Goal: Information Seeking & Learning: Find specific fact

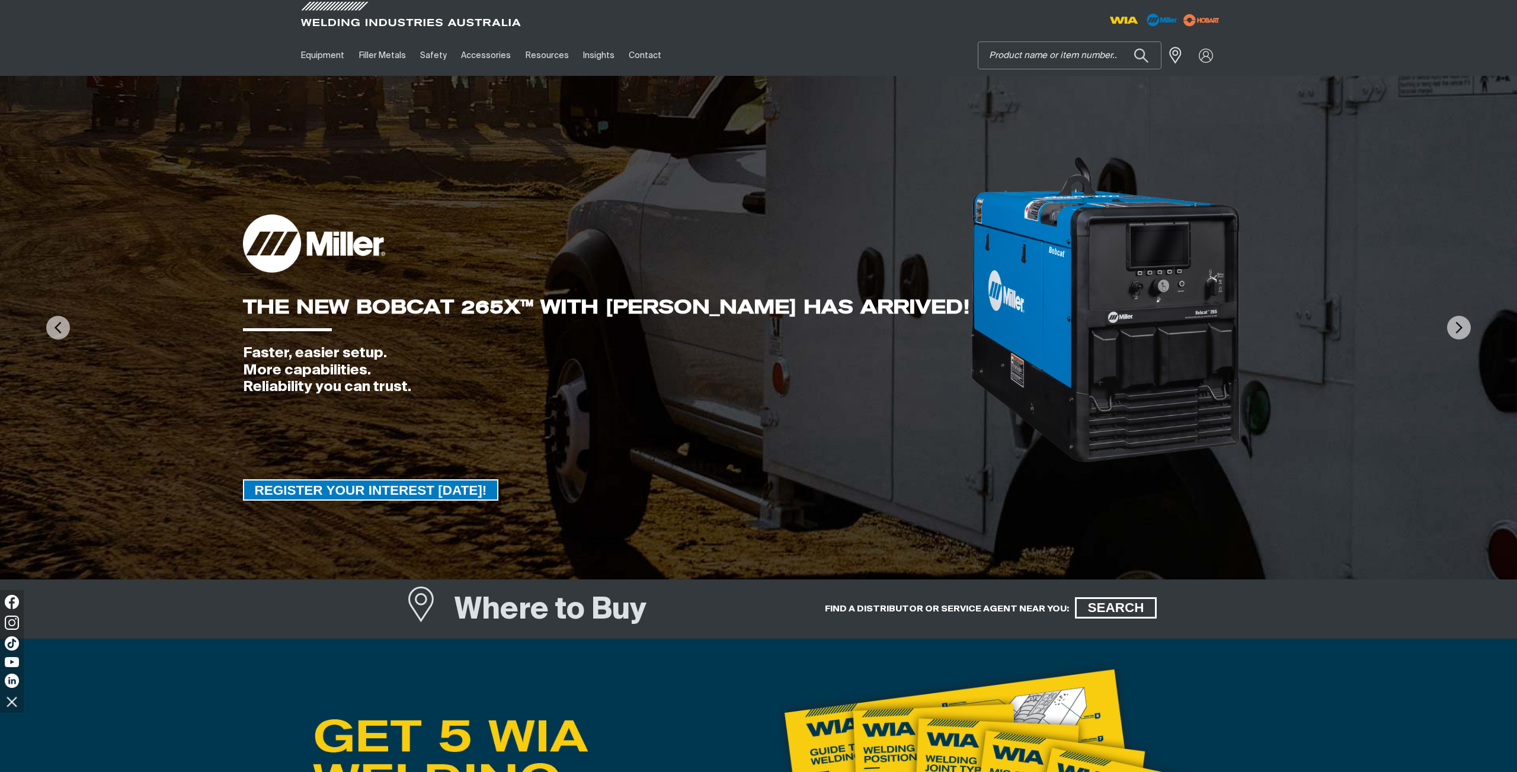
click at [1059, 59] on input "Search" at bounding box center [1070, 55] width 183 height 27
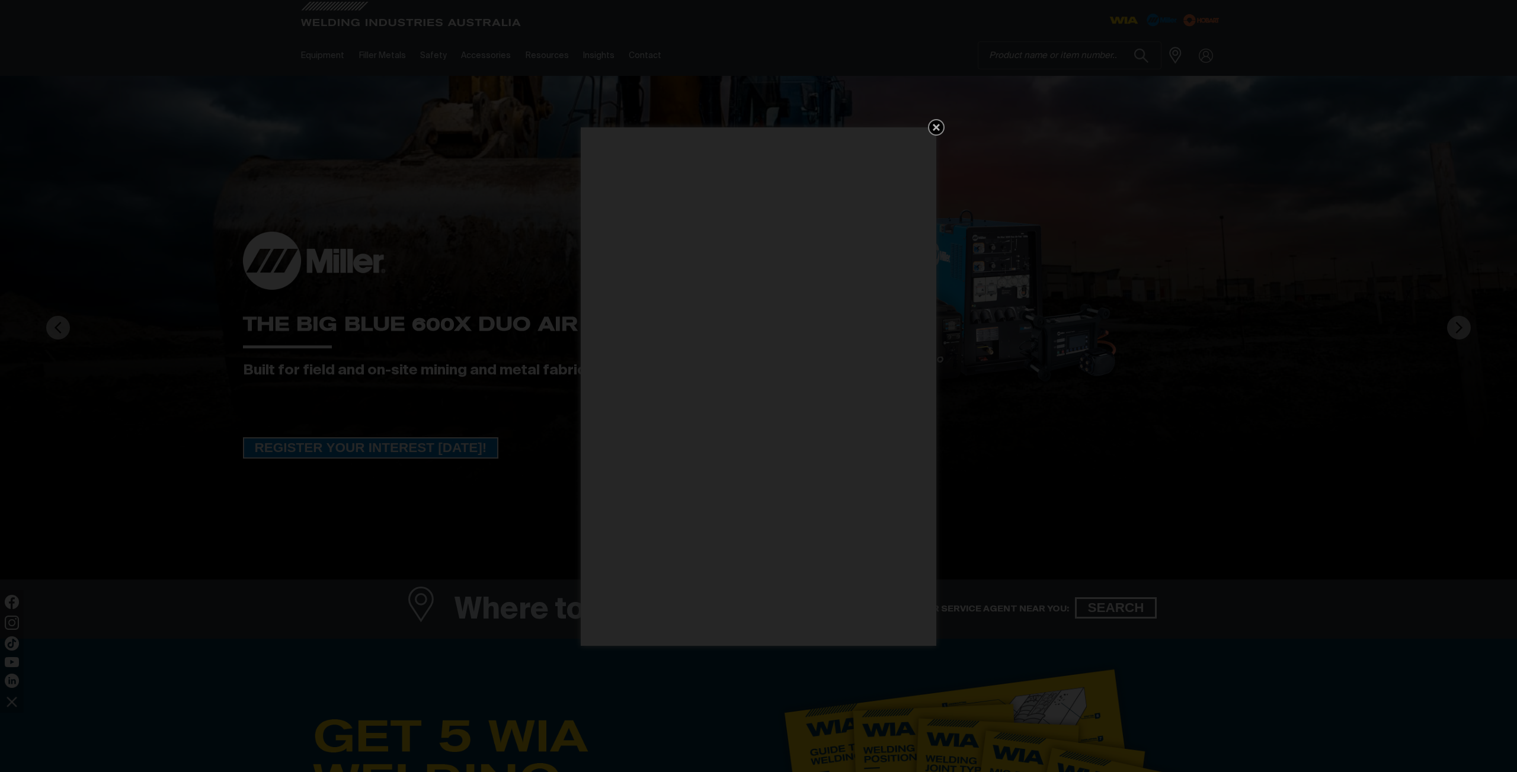
click at [937, 129] on icon "Get 5 WIA Welding Guides Free!" at bounding box center [936, 127] width 7 height 7
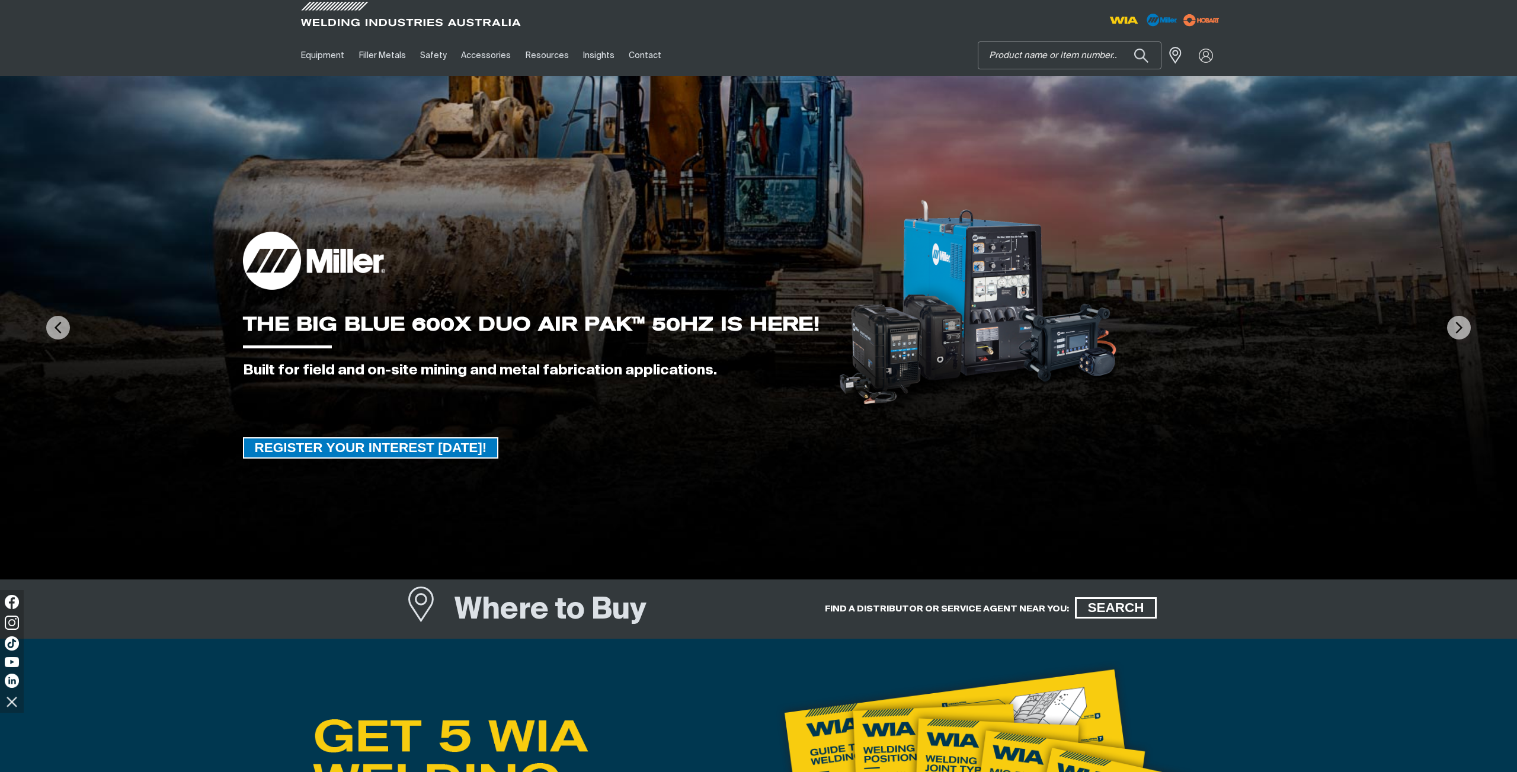
click at [1018, 53] on input "Search" at bounding box center [1070, 55] width 183 height 27
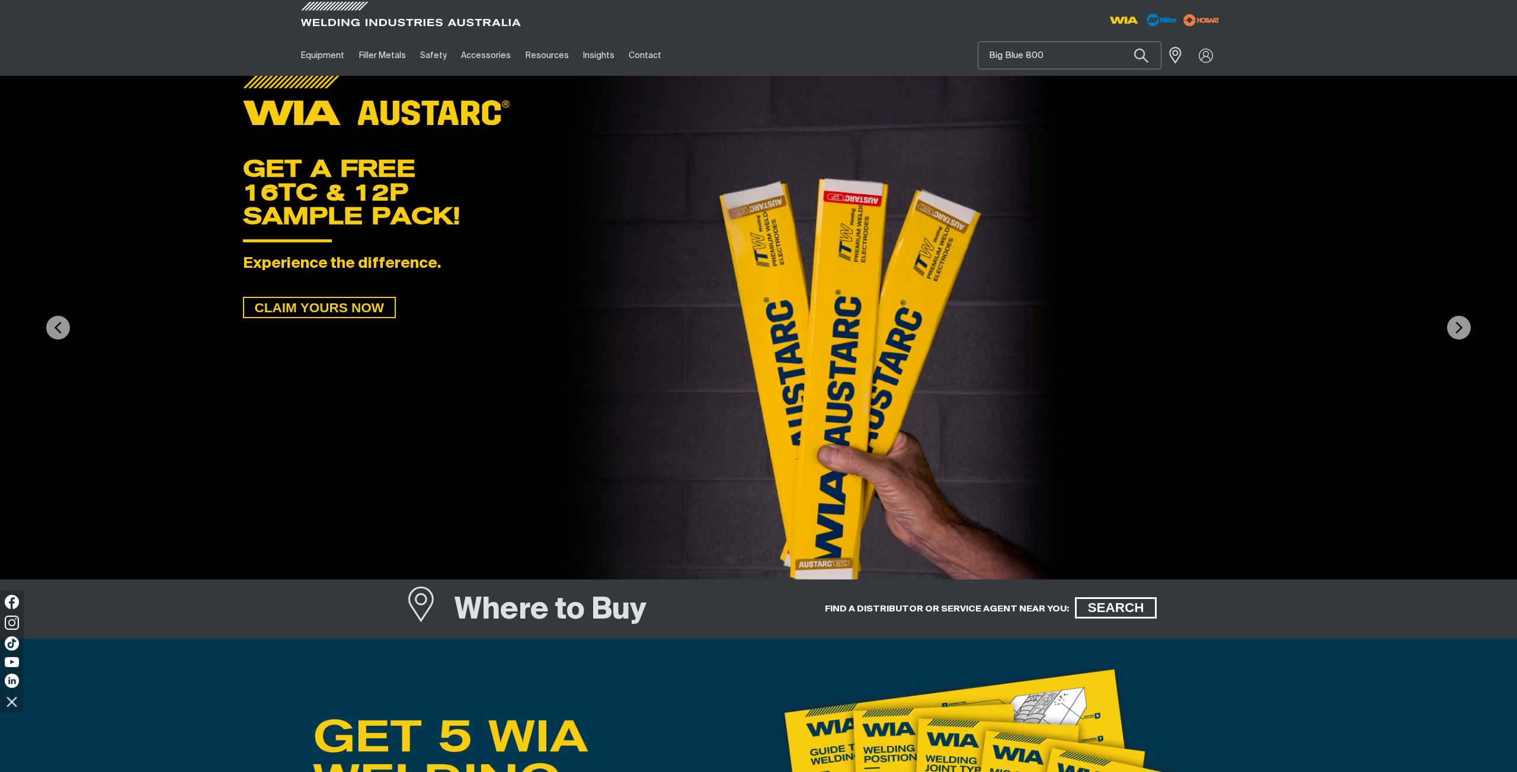
type input "Big Blue 800"
click at [1121, 41] on button "Search products" at bounding box center [1141, 55] width 40 height 28
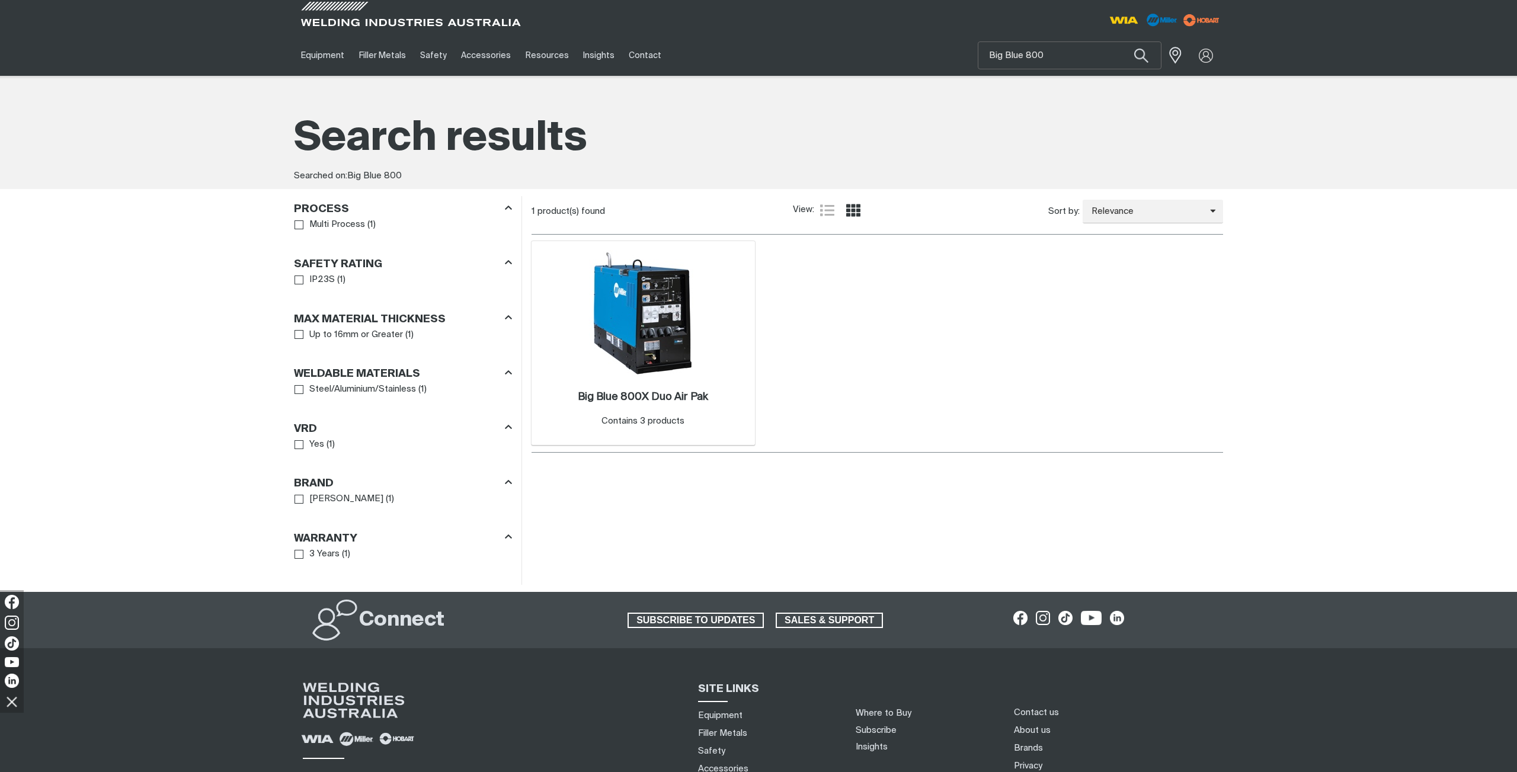
click at [631, 276] on img at bounding box center [643, 313] width 127 height 127
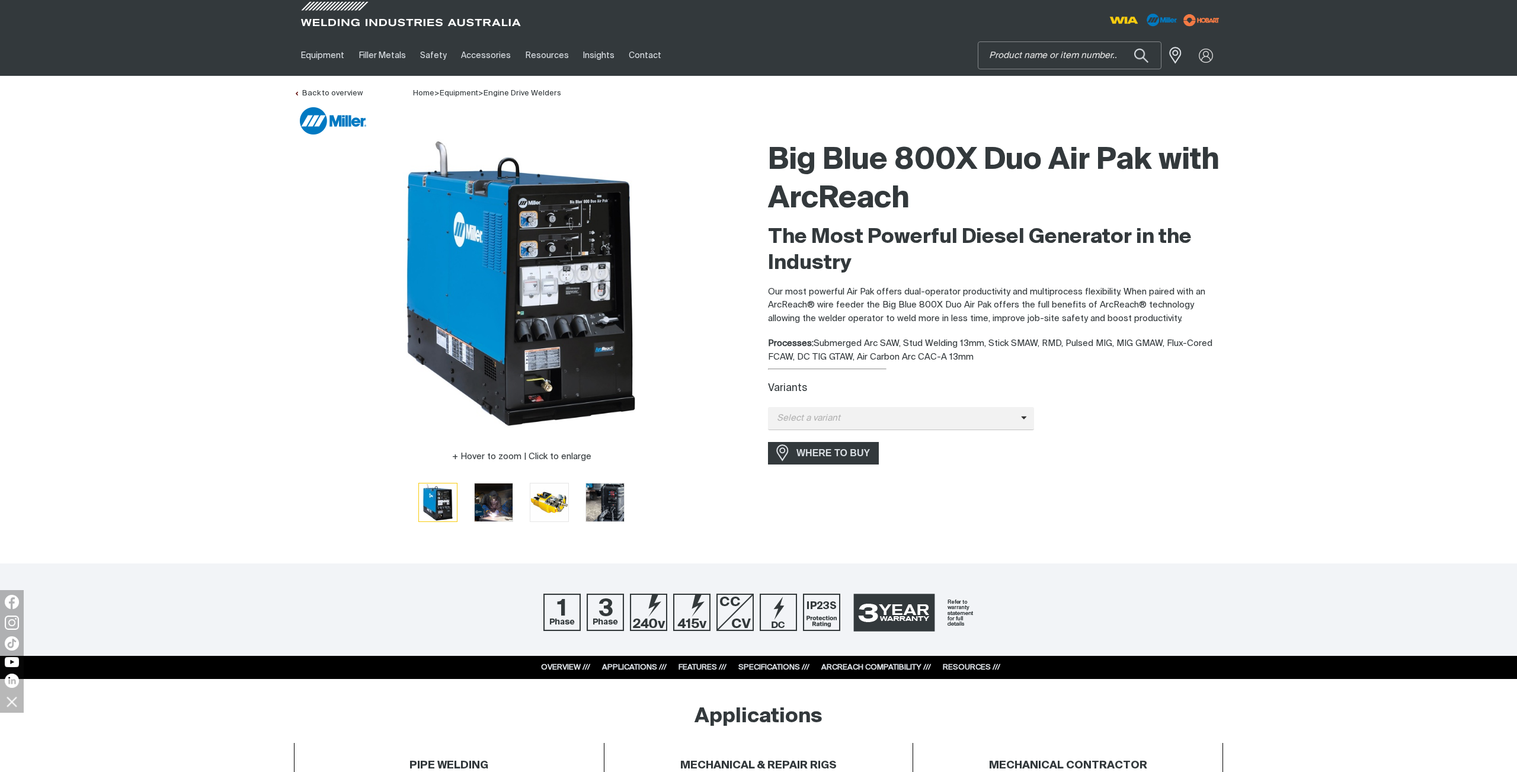
click at [1029, 56] on input "Search" at bounding box center [1070, 55] width 183 height 27
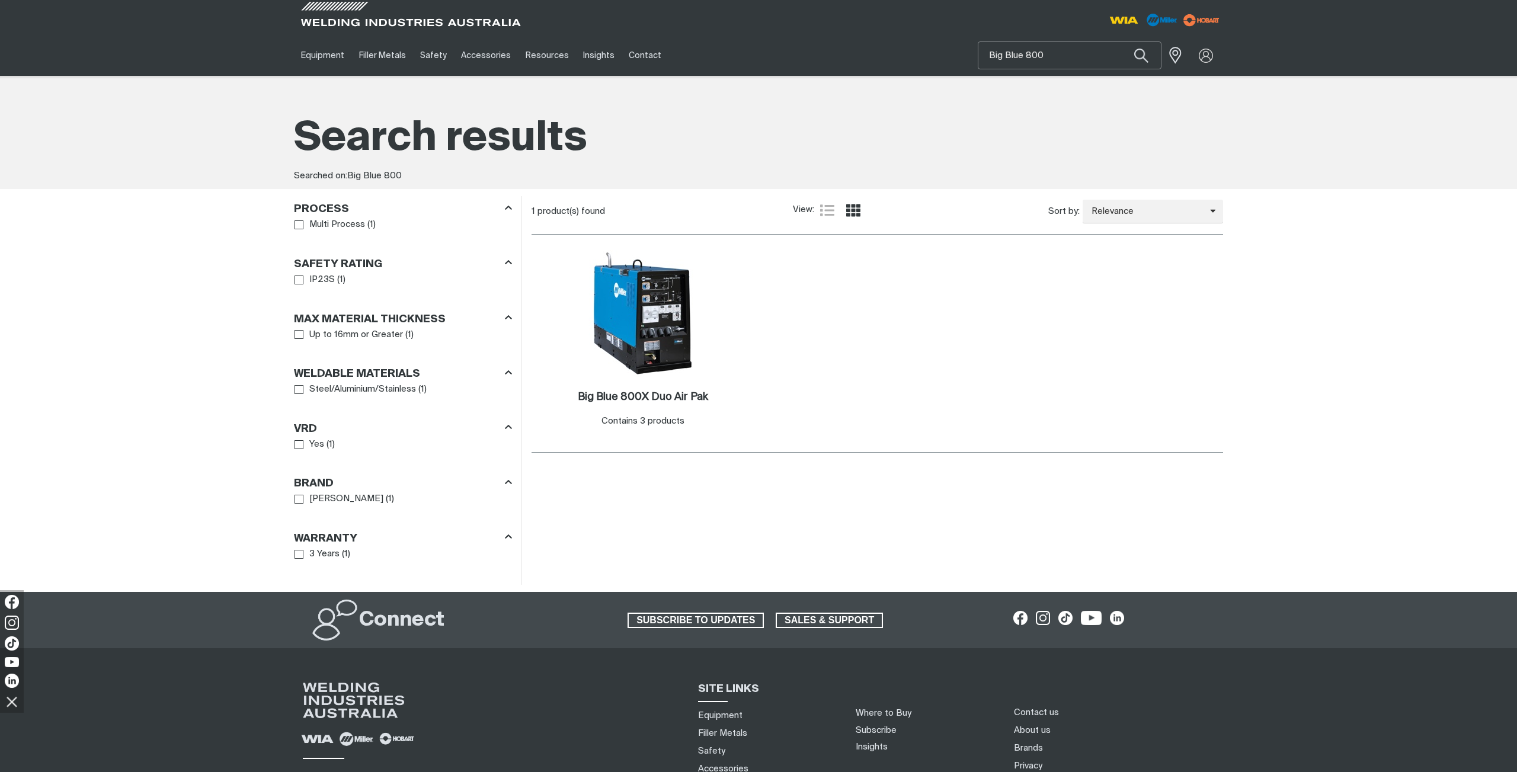
click at [1027, 52] on input "Big Blue 800" at bounding box center [1070, 55] width 183 height 27
click at [1029, 53] on input "Big Blue 800" at bounding box center [1070, 55] width 183 height 27
type input "Big Blue 400"
click at [1121, 41] on button "Search products" at bounding box center [1141, 55] width 40 height 28
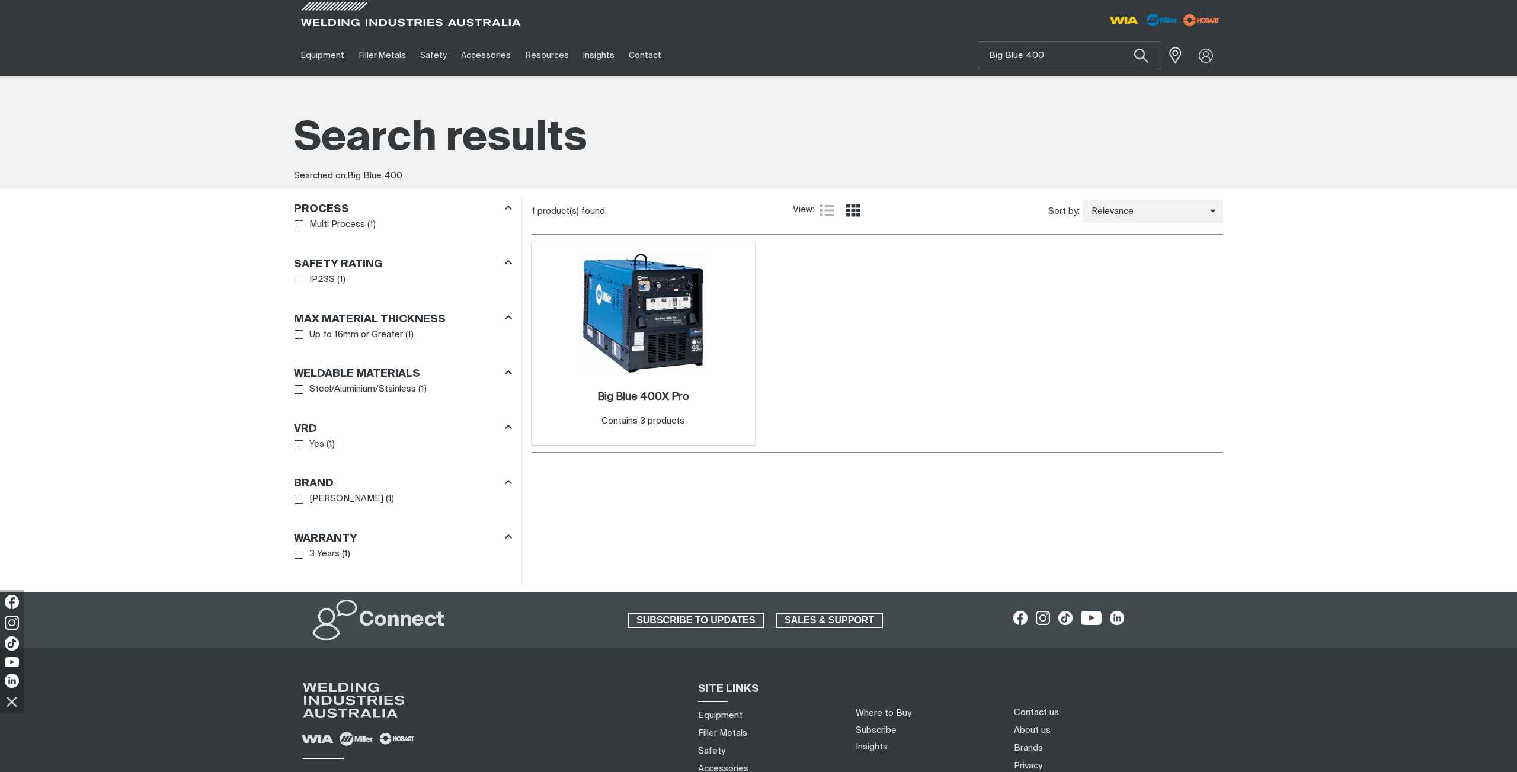
click at [668, 273] on img at bounding box center [643, 313] width 127 height 127
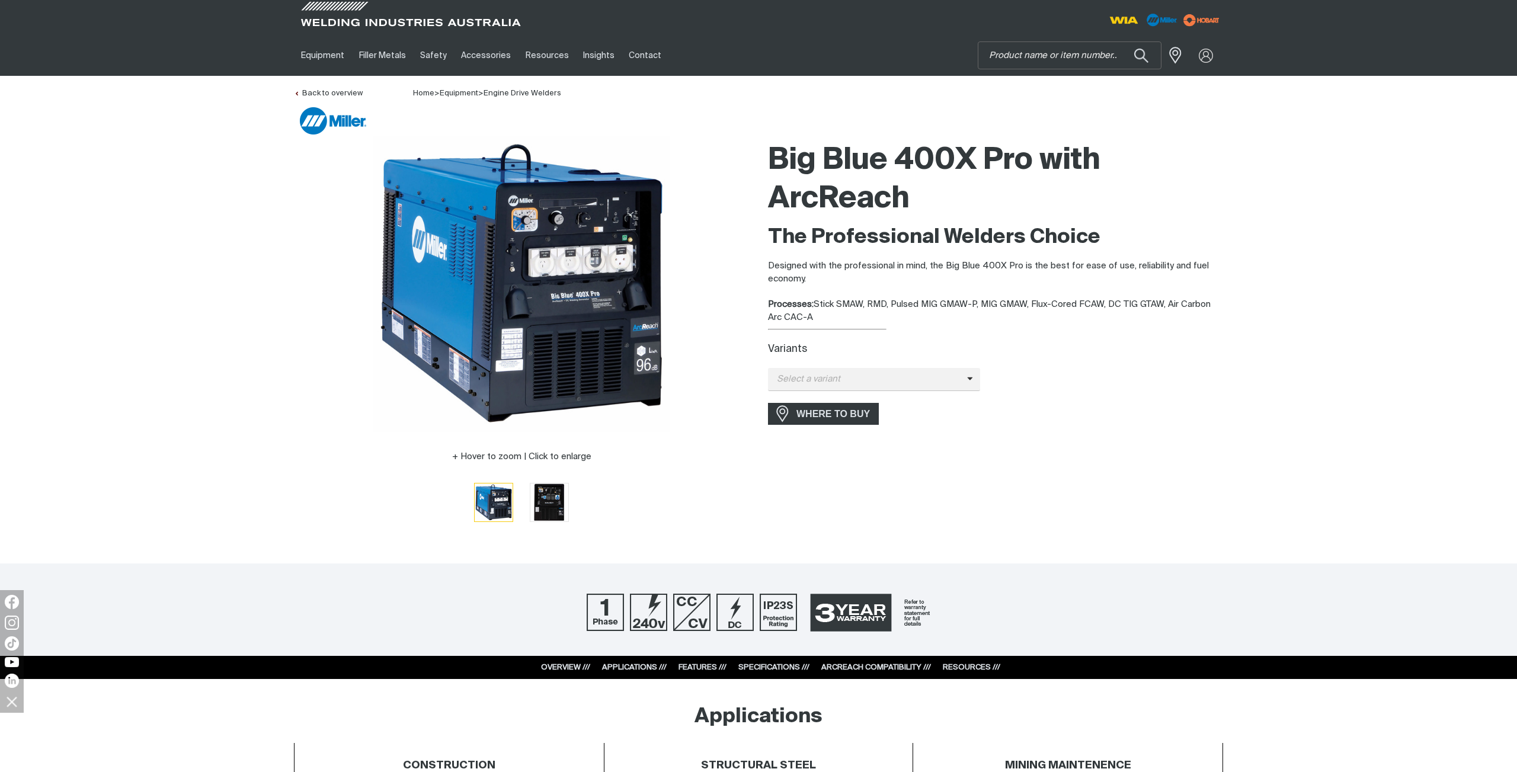
click at [772, 672] on link "SPECIFICATIONS ///" at bounding box center [773, 668] width 71 height 8
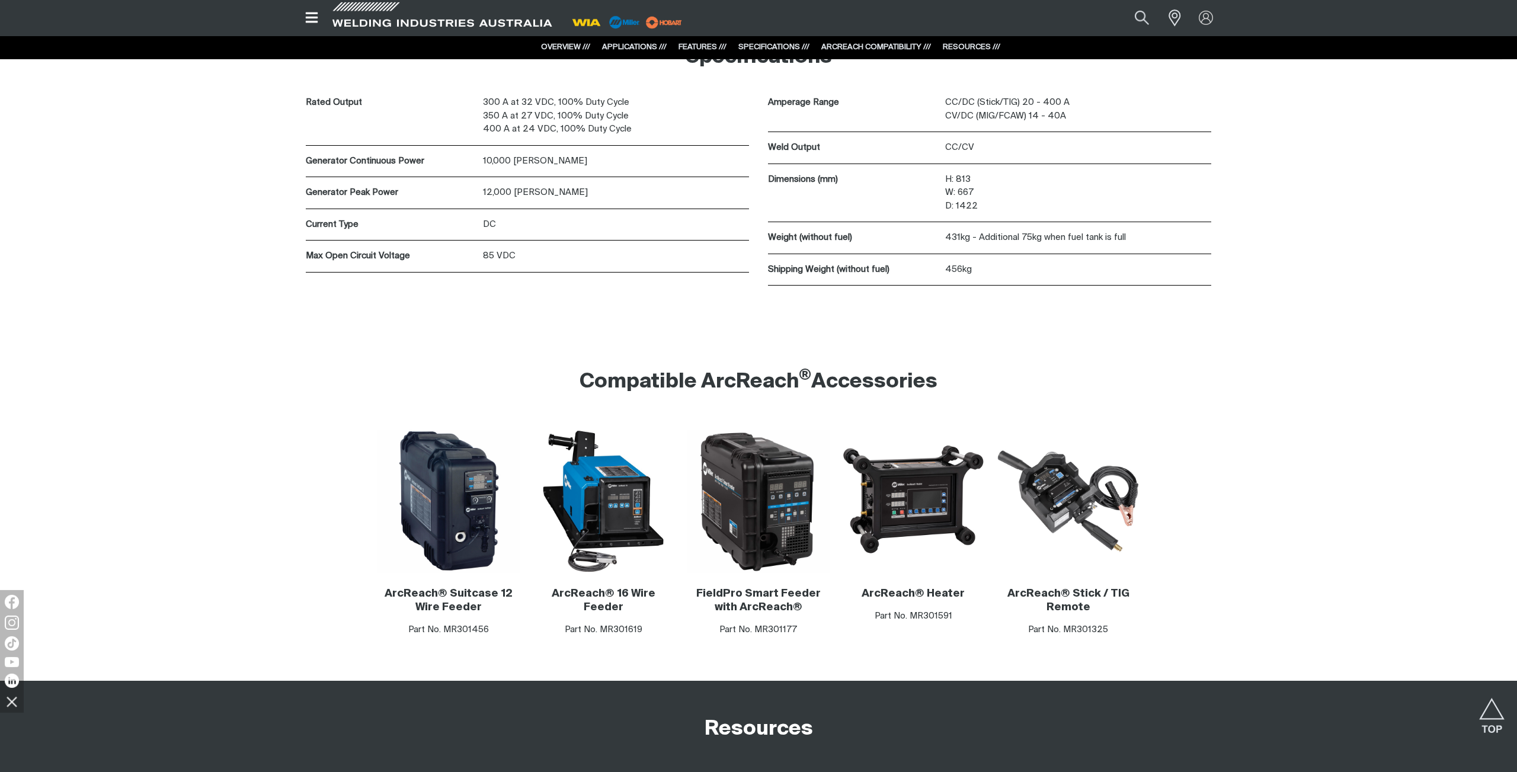
scroll to position [2242, 0]
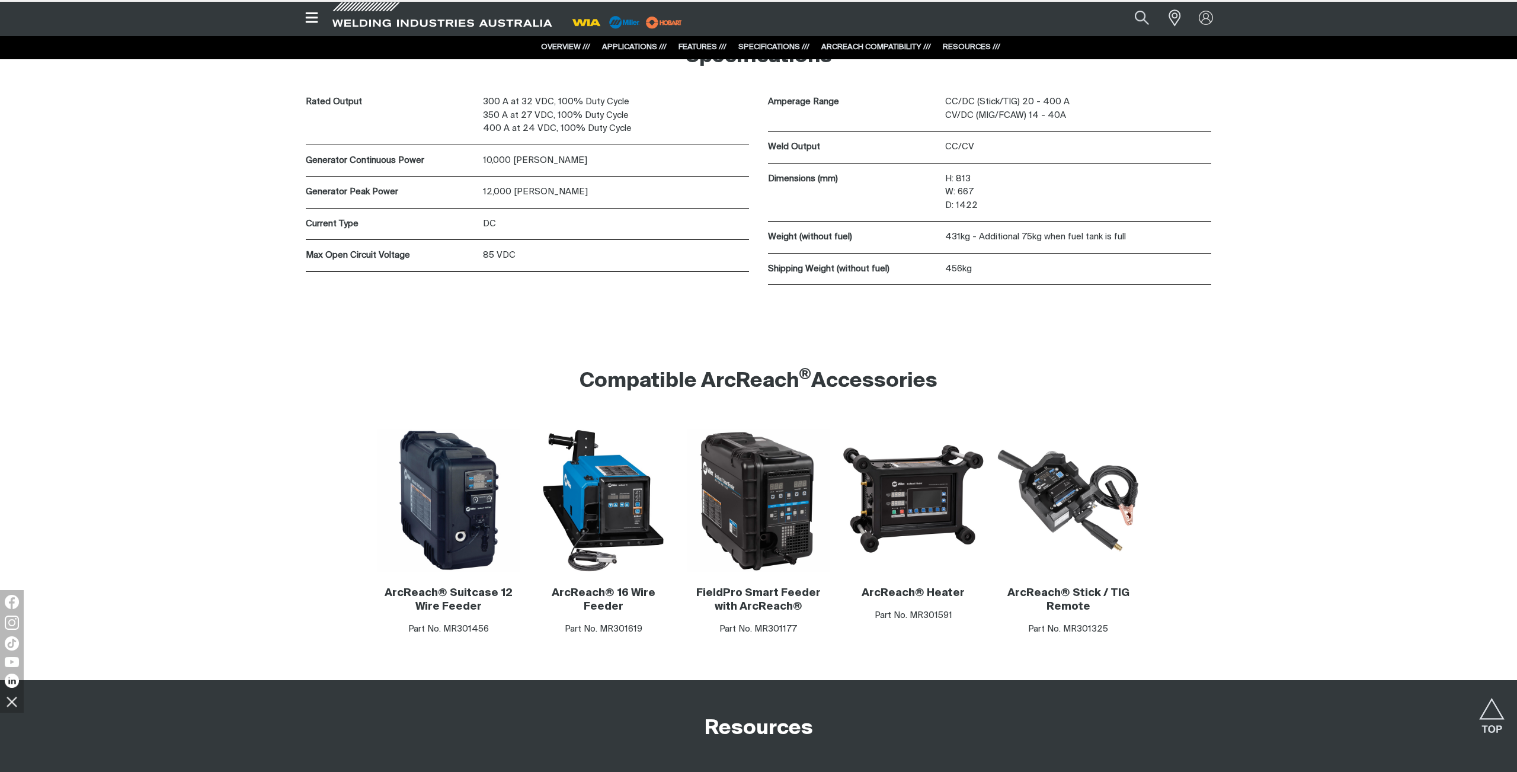
type input "Big Blue 400"
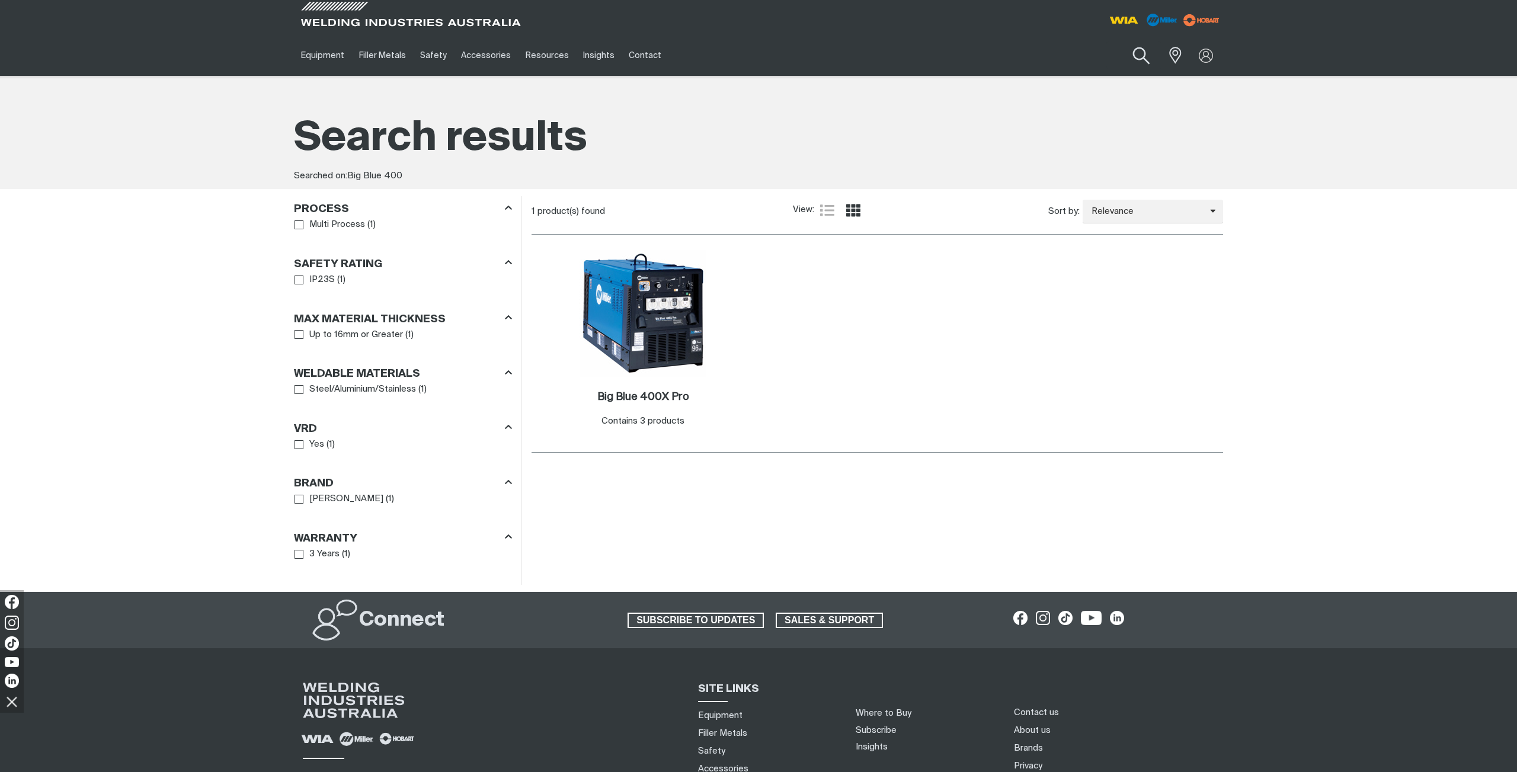
click at [1137, 56] on button "Search products" at bounding box center [1142, 56] width 48 height 34
drag, startPoint x: 1030, startPoint y: 52, endPoint x: 1023, endPoint y: 62, distance: 12.3
click at [1026, 52] on input "Big Blue 400" at bounding box center [1070, 55] width 183 height 27
type input "Big Blue 800"
click at [1121, 41] on button "Search products" at bounding box center [1141, 55] width 40 height 28
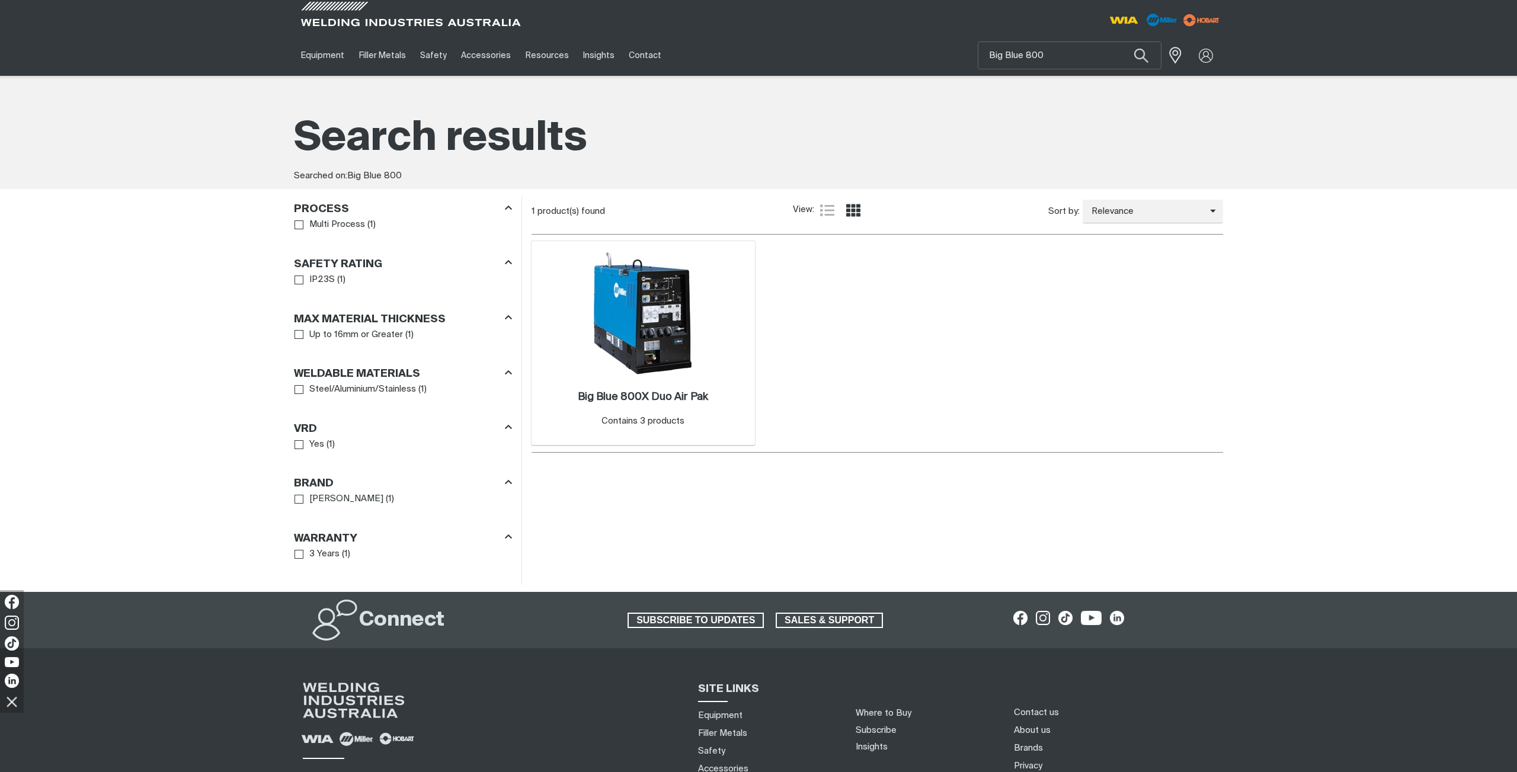
click at [640, 330] on img at bounding box center [643, 313] width 127 height 127
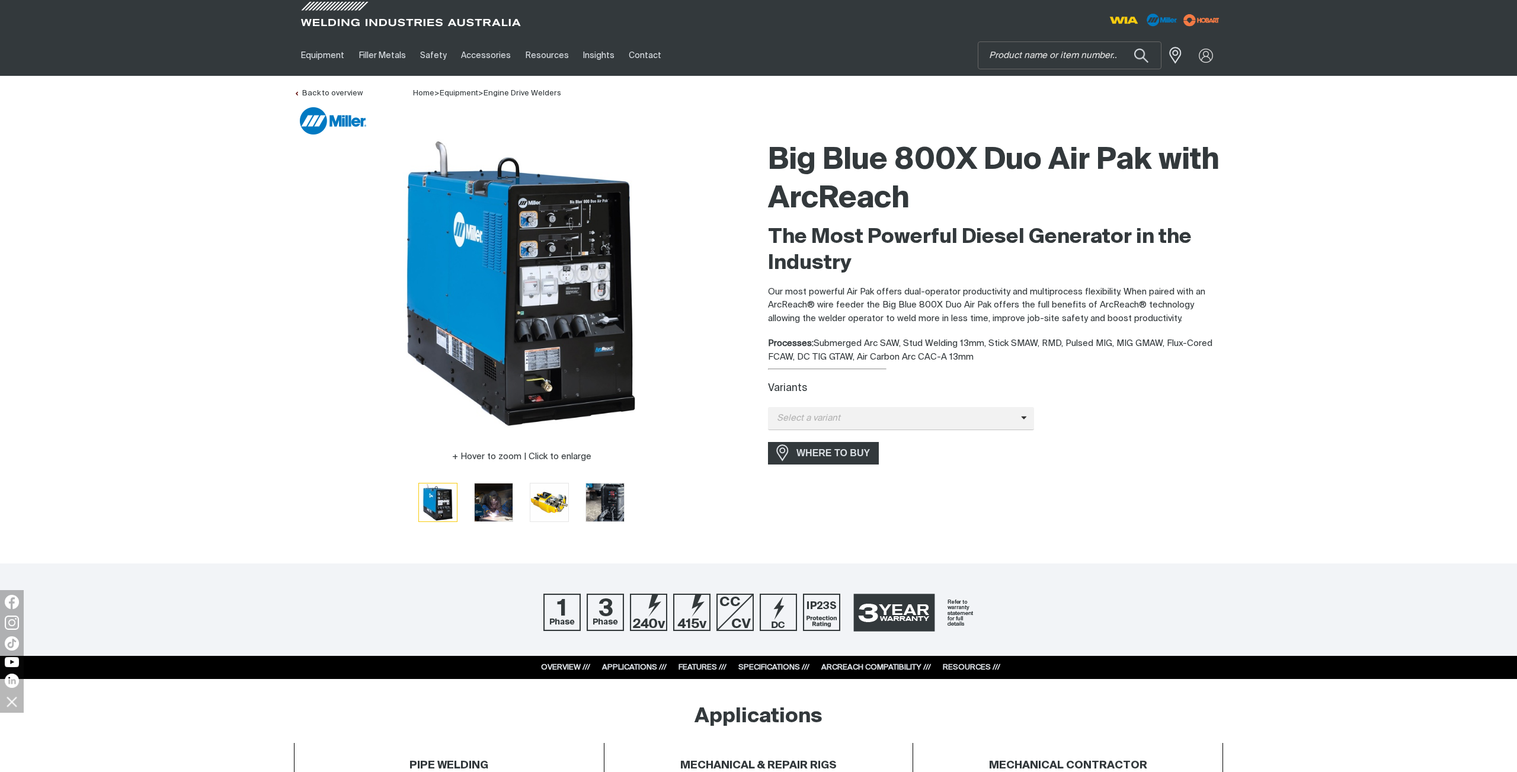
click at [769, 666] on link "SPECIFICATIONS ///" at bounding box center [773, 668] width 71 height 8
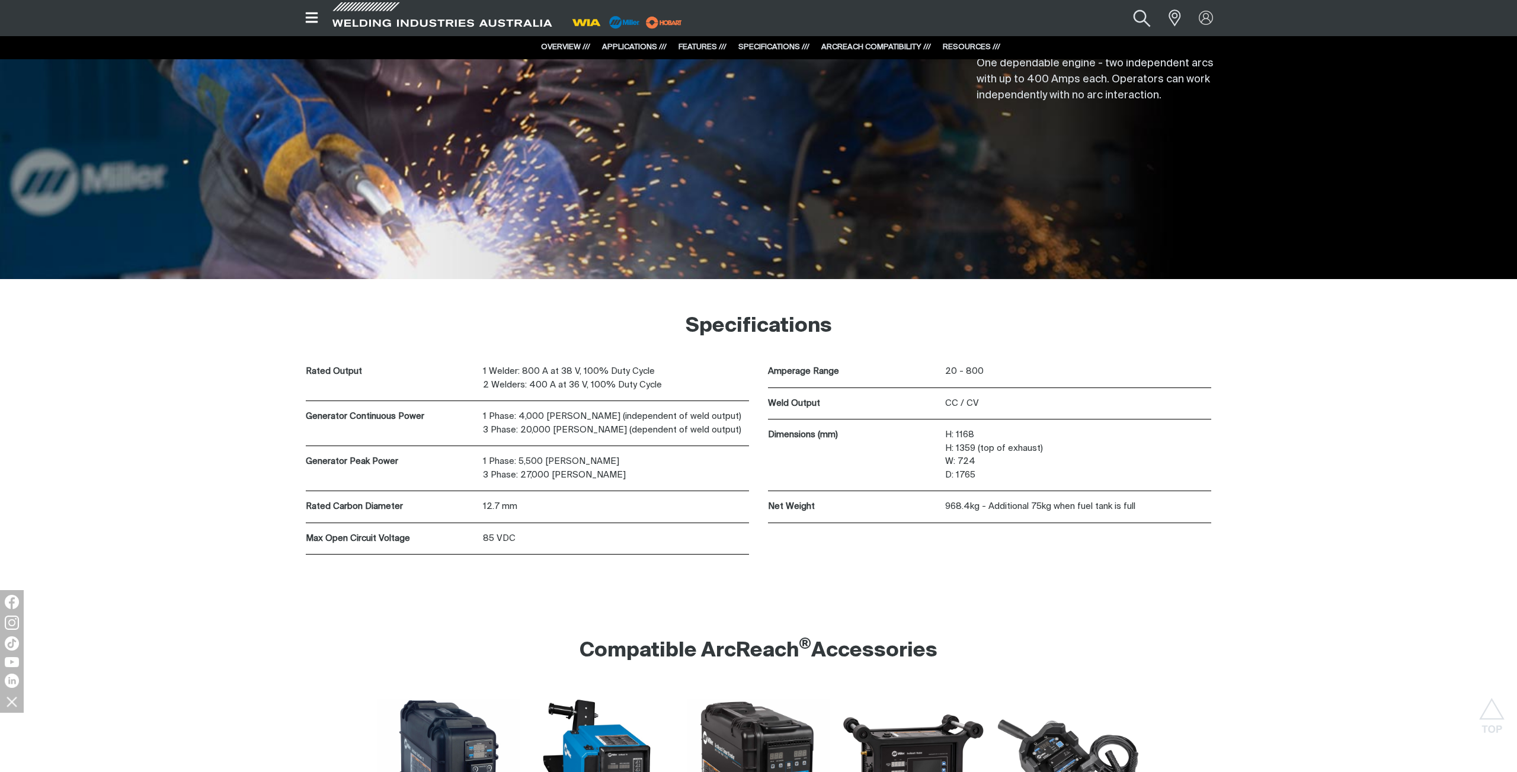
scroll to position [2422, 0]
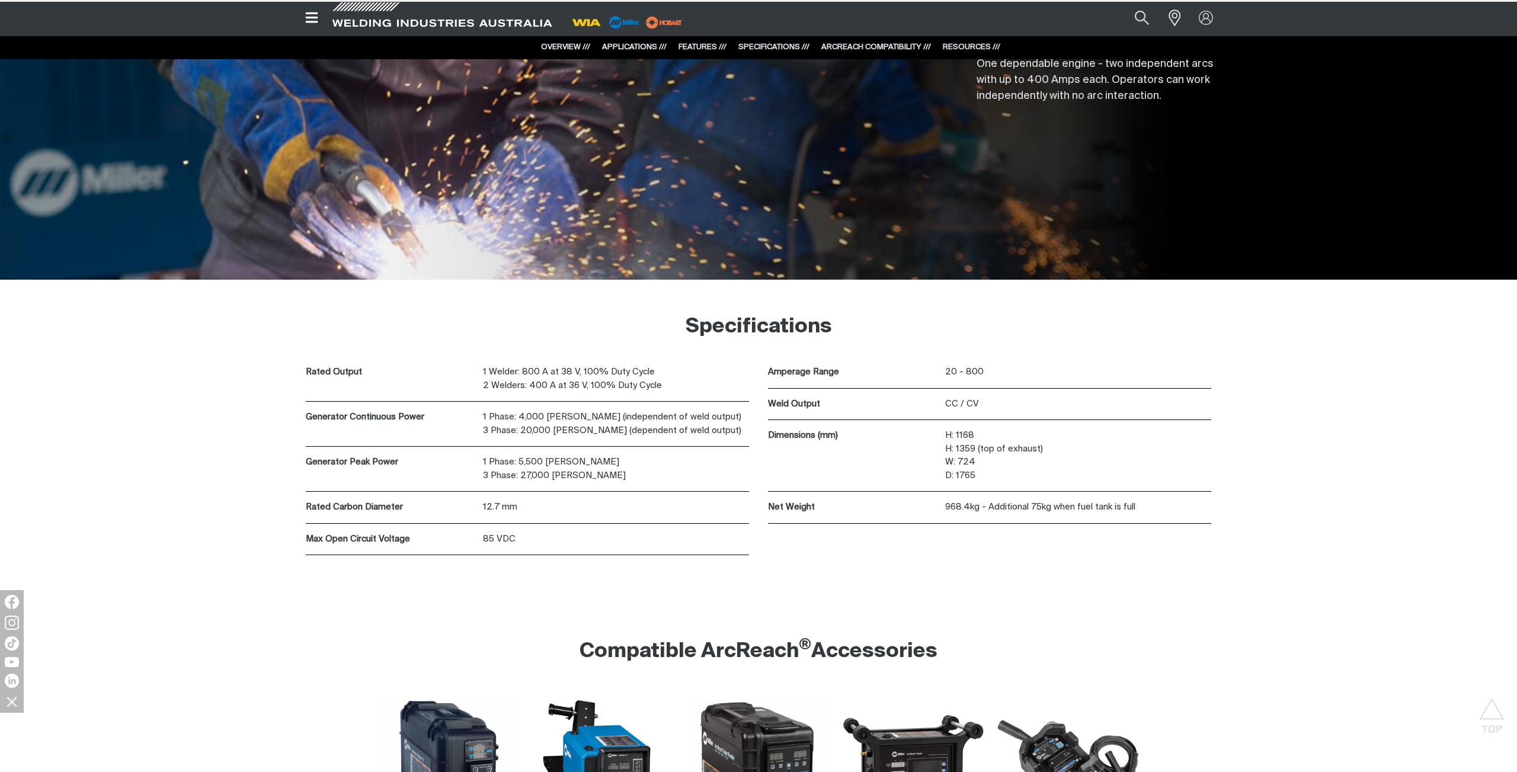
type input "Big Blue 800"
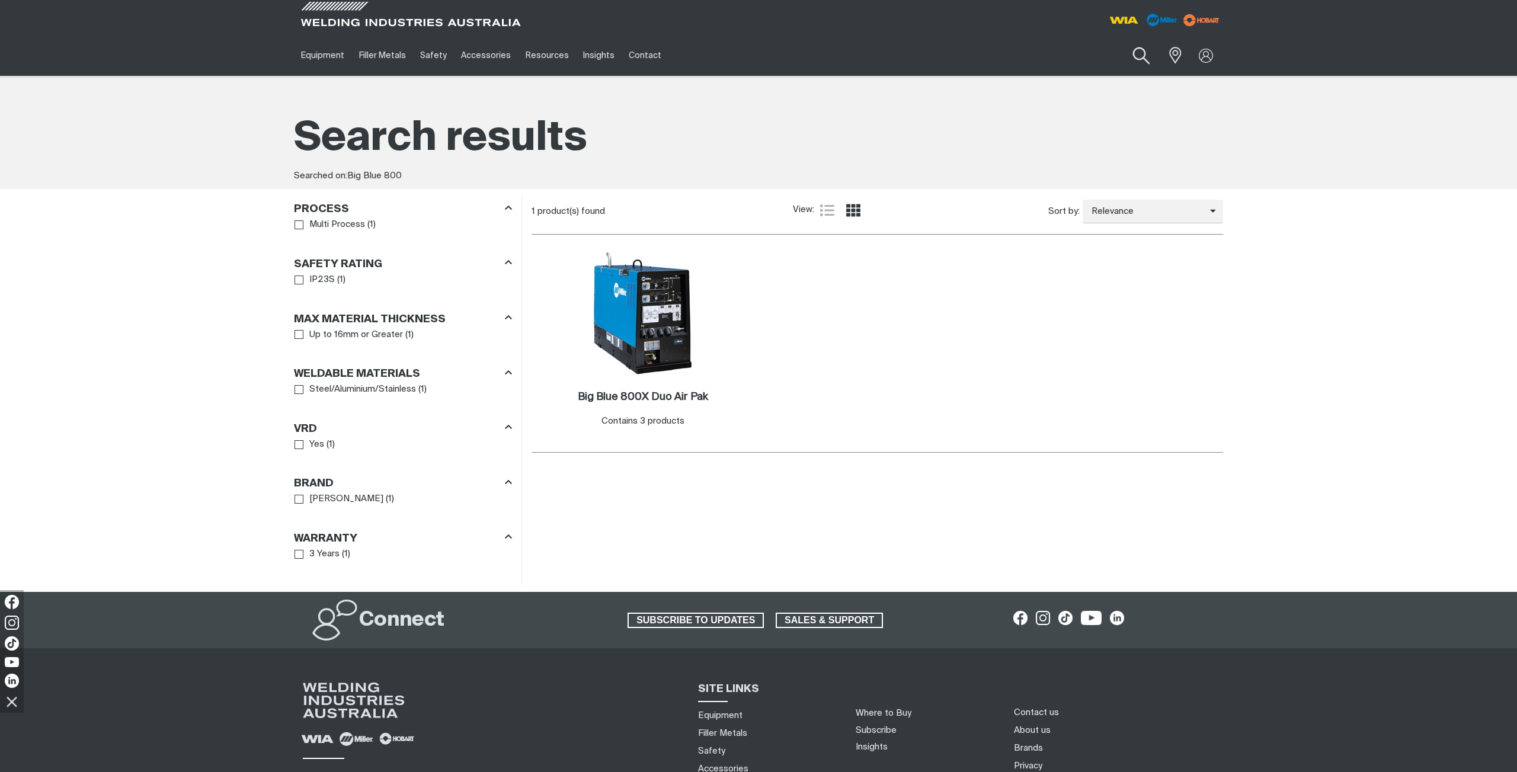
click at [1150, 55] on button "Search products" at bounding box center [1142, 56] width 48 height 34
click at [1029, 51] on input "Big Blue 800" at bounding box center [1070, 55] width 183 height 27
type input "Bobcat 265X"
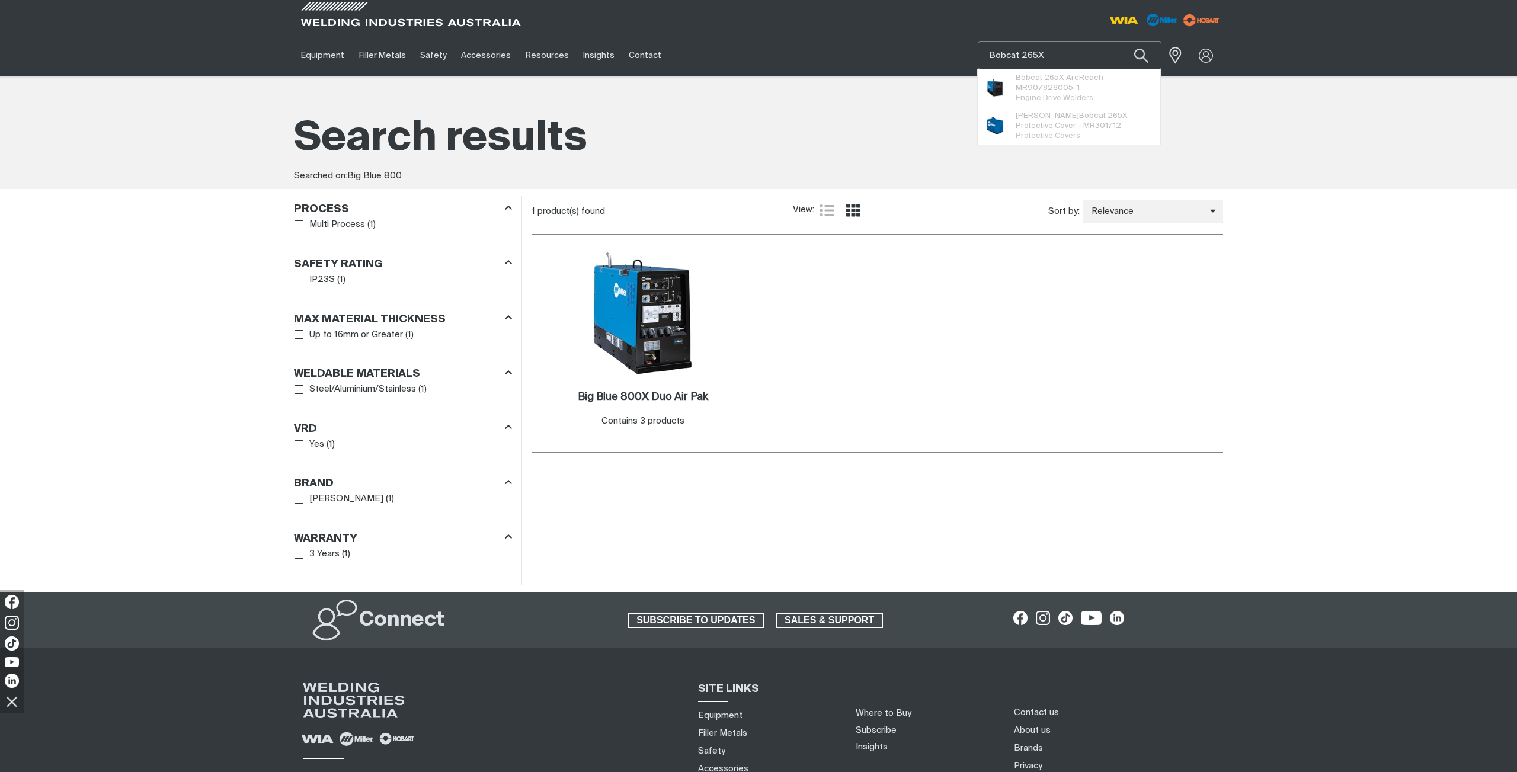
click at [1121, 41] on button "Search products" at bounding box center [1141, 55] width 40 height 28
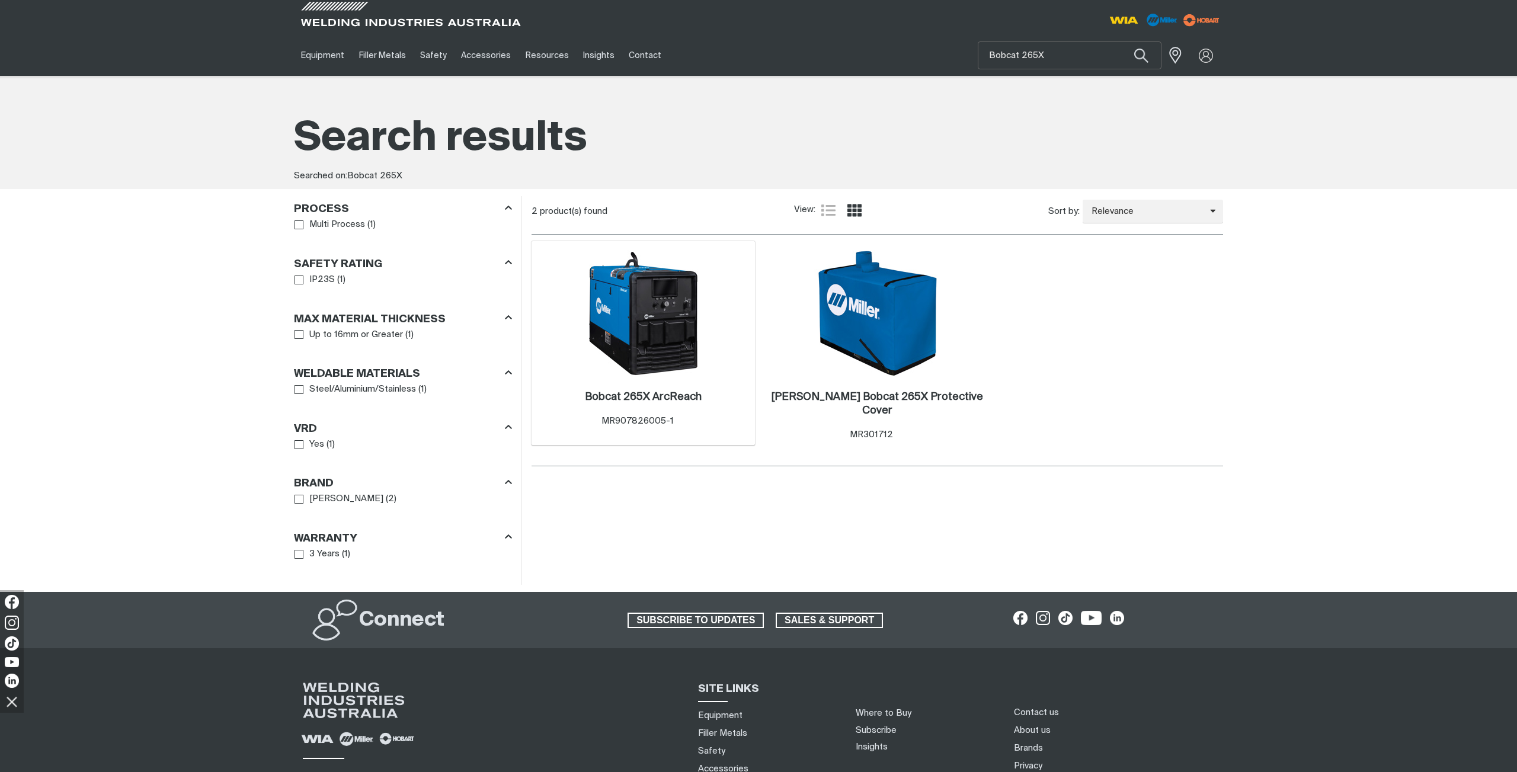
click at [688, 274] on img at bounding box center [643, 313] width 127 height 127
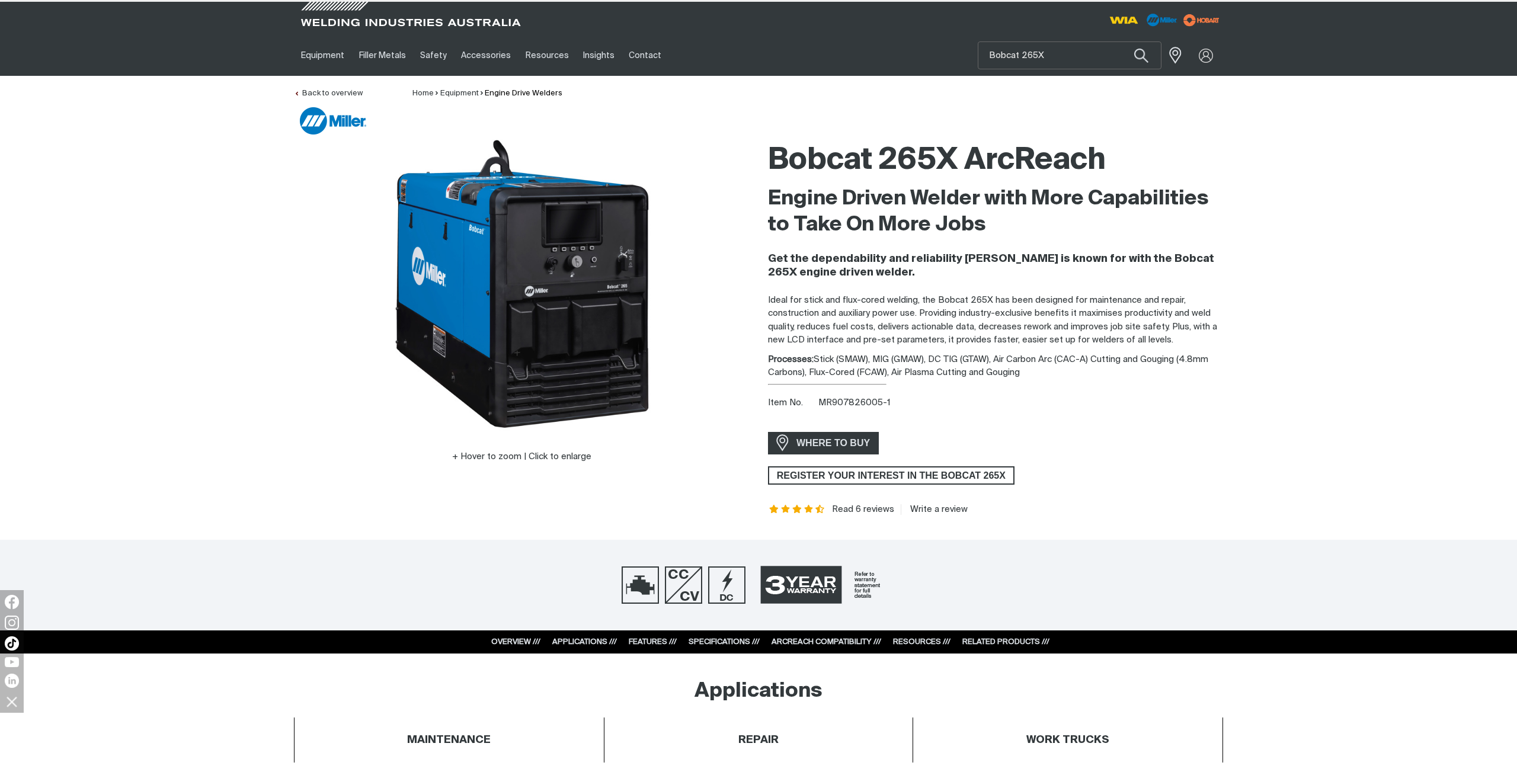
scroll to position [2, 0]
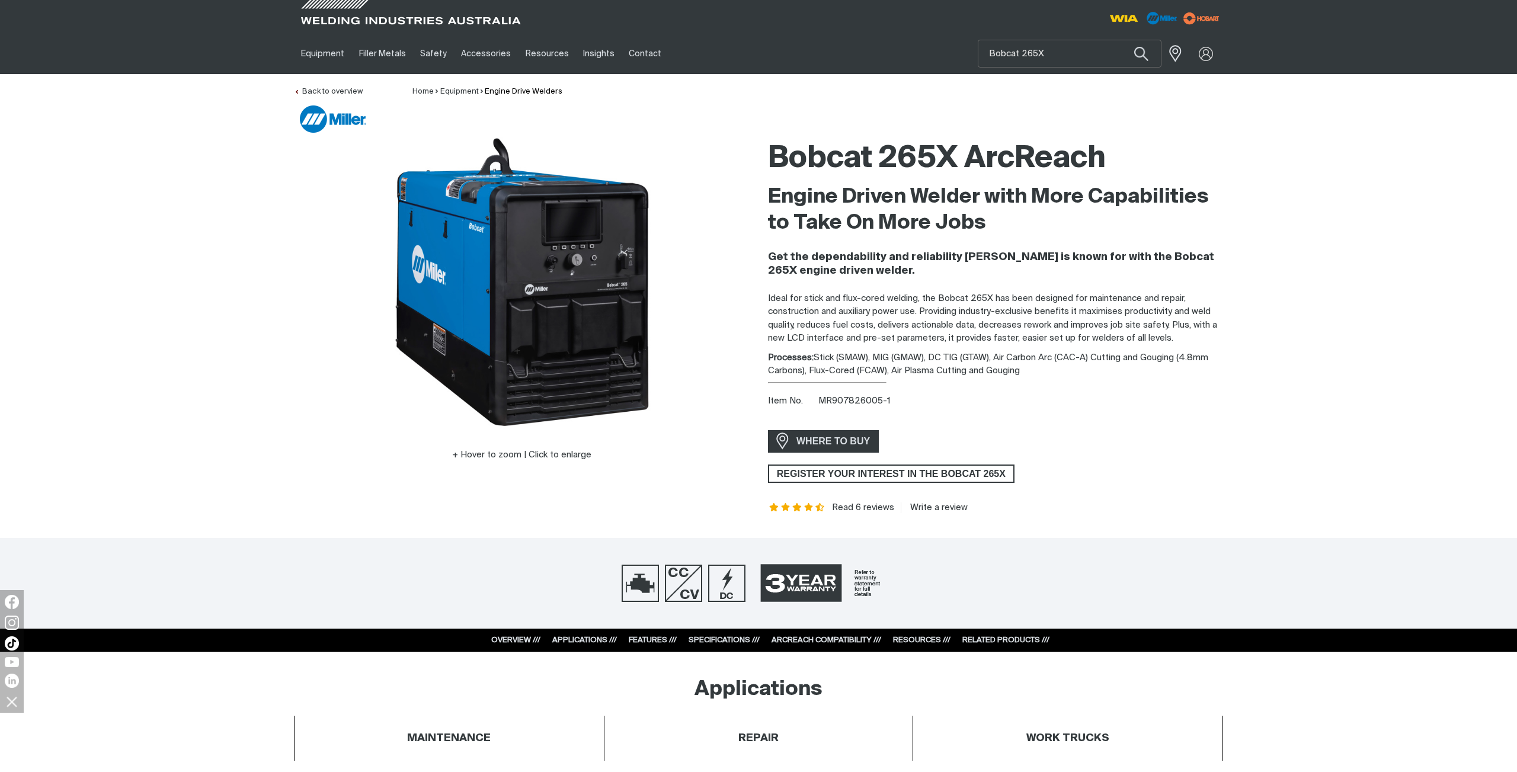
click at [718, 641] on link "SPECIFICATIONS ///" at bounding box center [724, 641] width 71 height 8
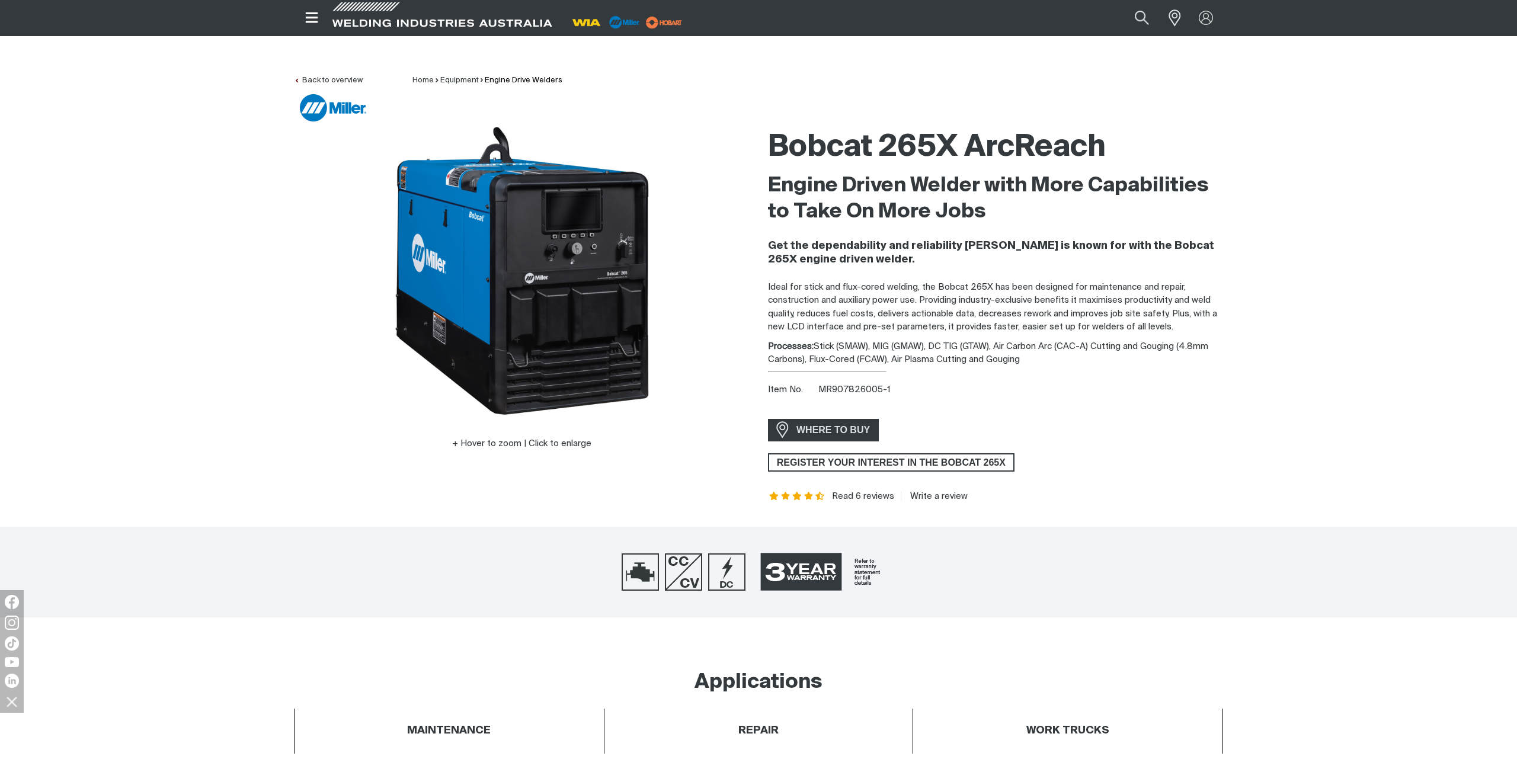
scroll to position [0, 0]
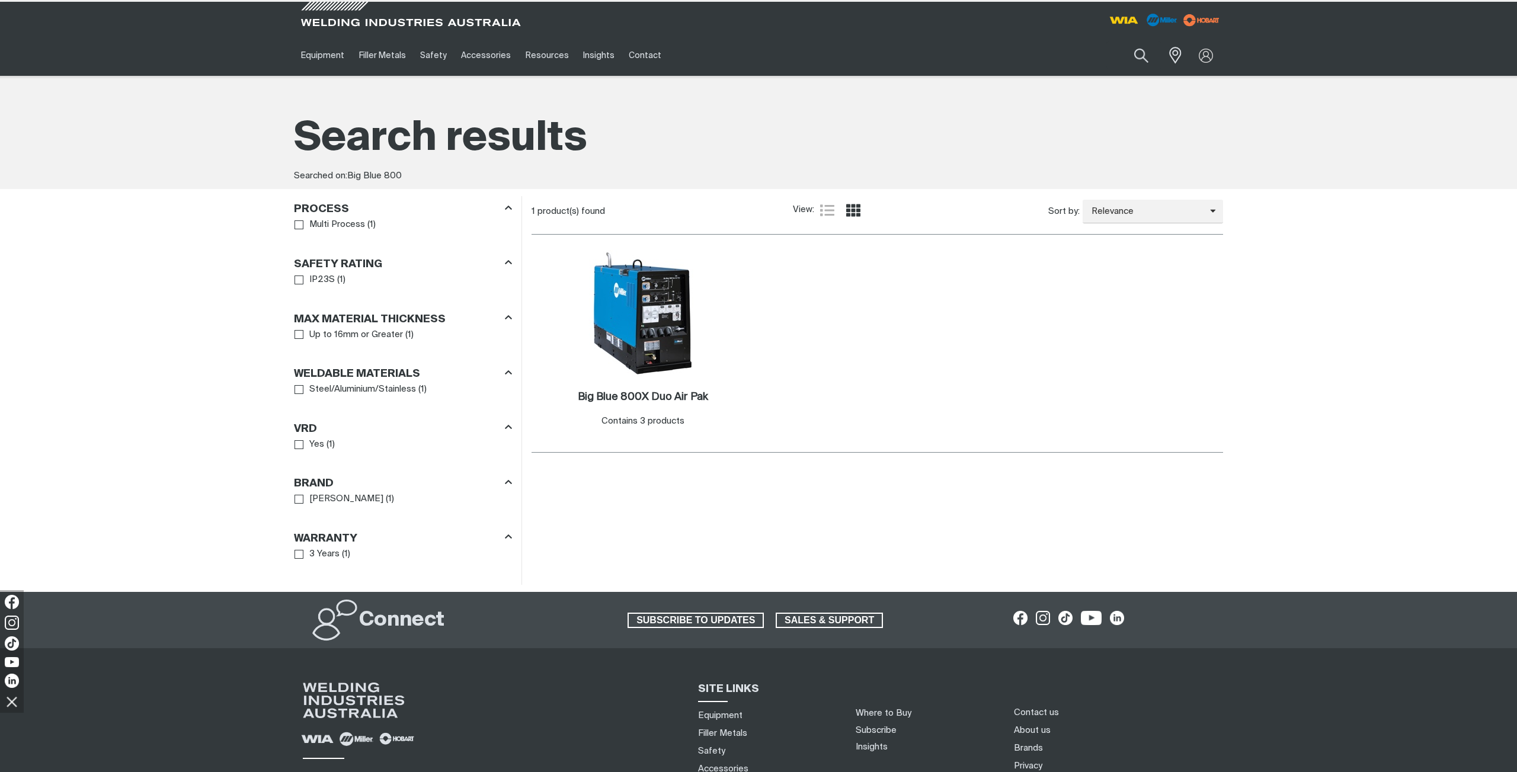
type input "Big Blue 400"
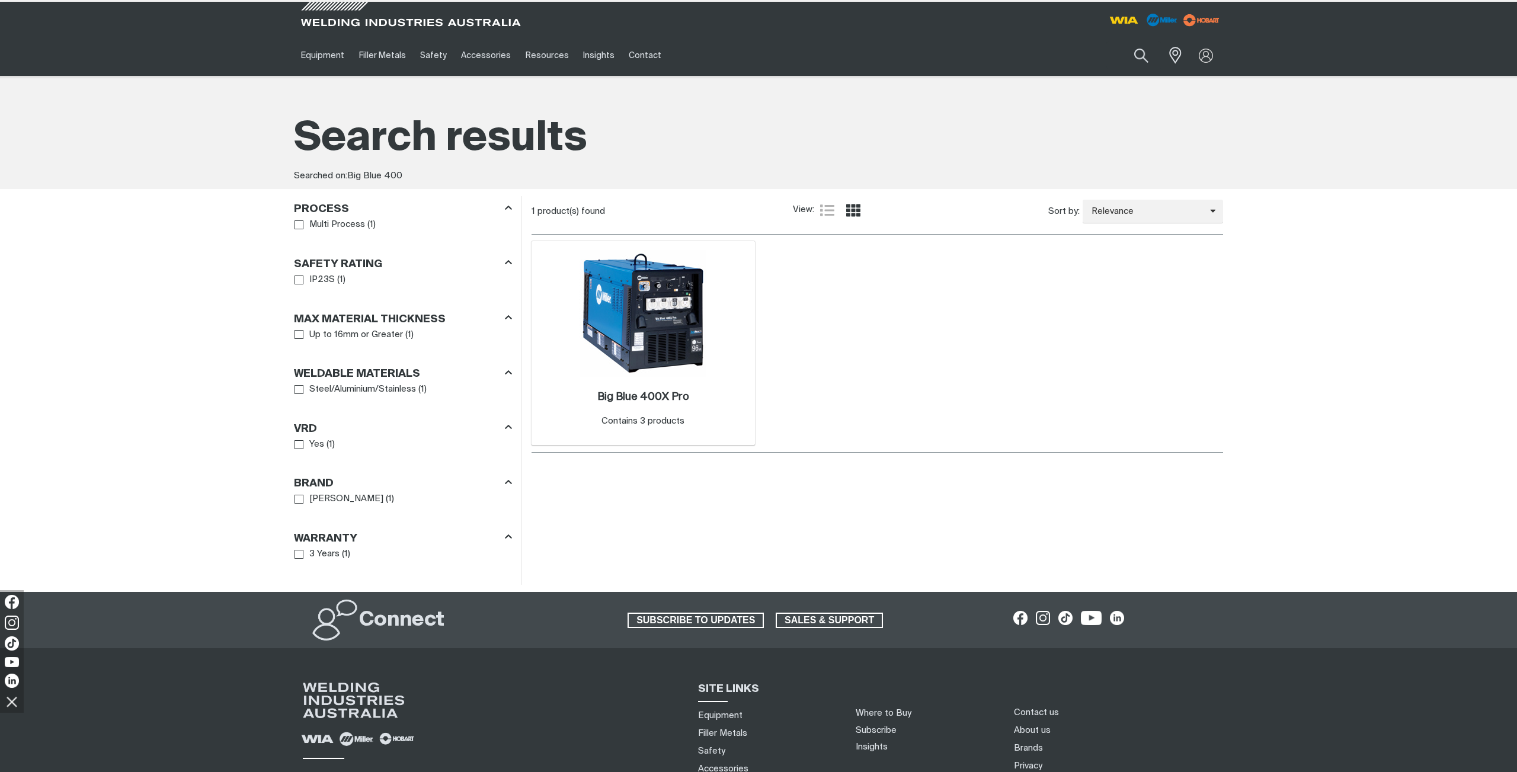
click at [619, 297] on img at bounding box center [643, 313] width 127 height 127
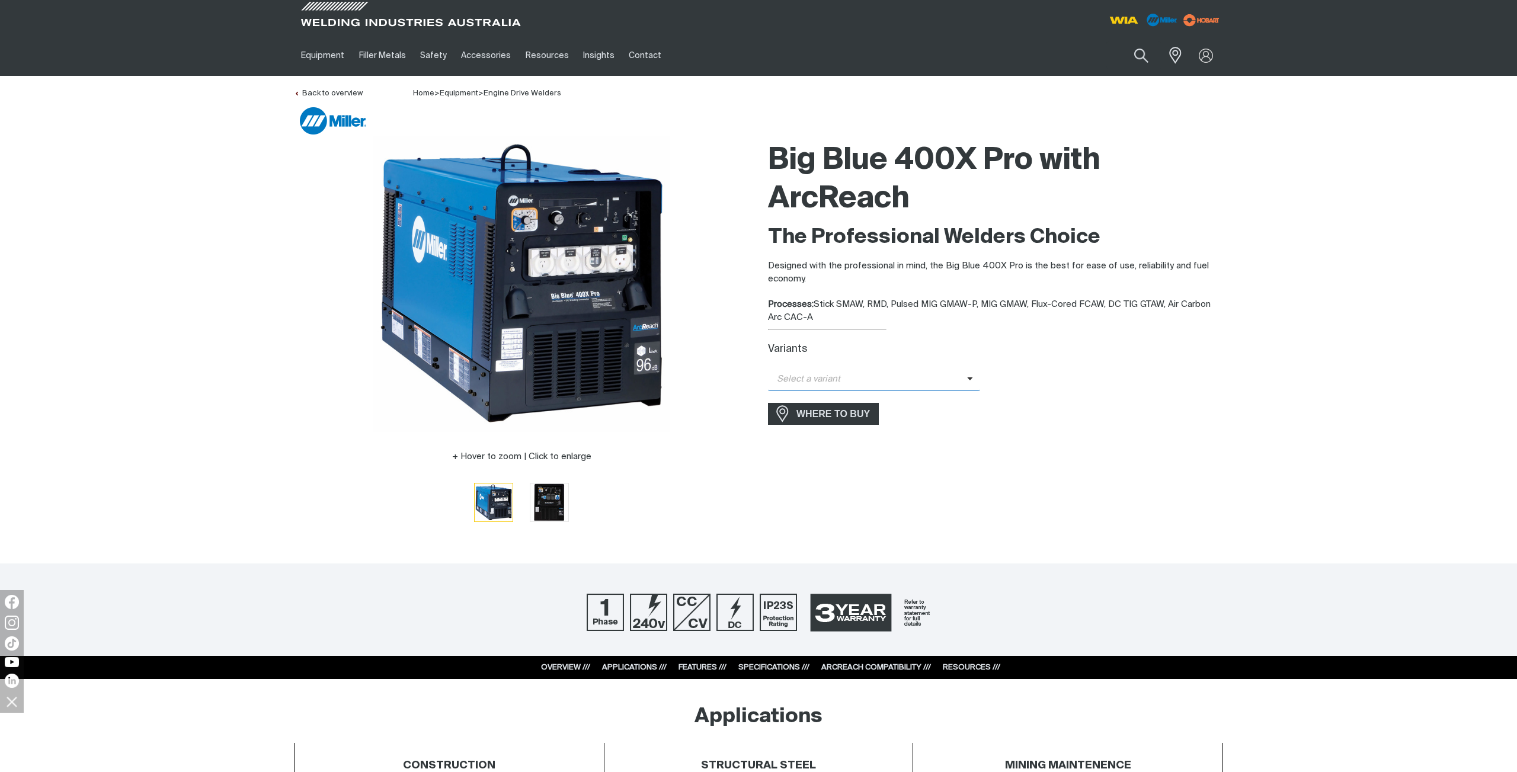
click at [969, 378] on icon at bounding box center [970, 378] width 6 height 9
click at [900, 399] on span "Big Blue 400X Pro ArcReach" at bounding box center [874, 400] width 212 height 18
drag, startPoint x: 805, startPoint y: 347, endPoint x: 868, endPoint y: 346, distance: 62.8
click at [868, 346] on div "Item No. MR907732011-1" at bounding box center [995, 348] width 455 height 14
copy div "MR907732011-1"
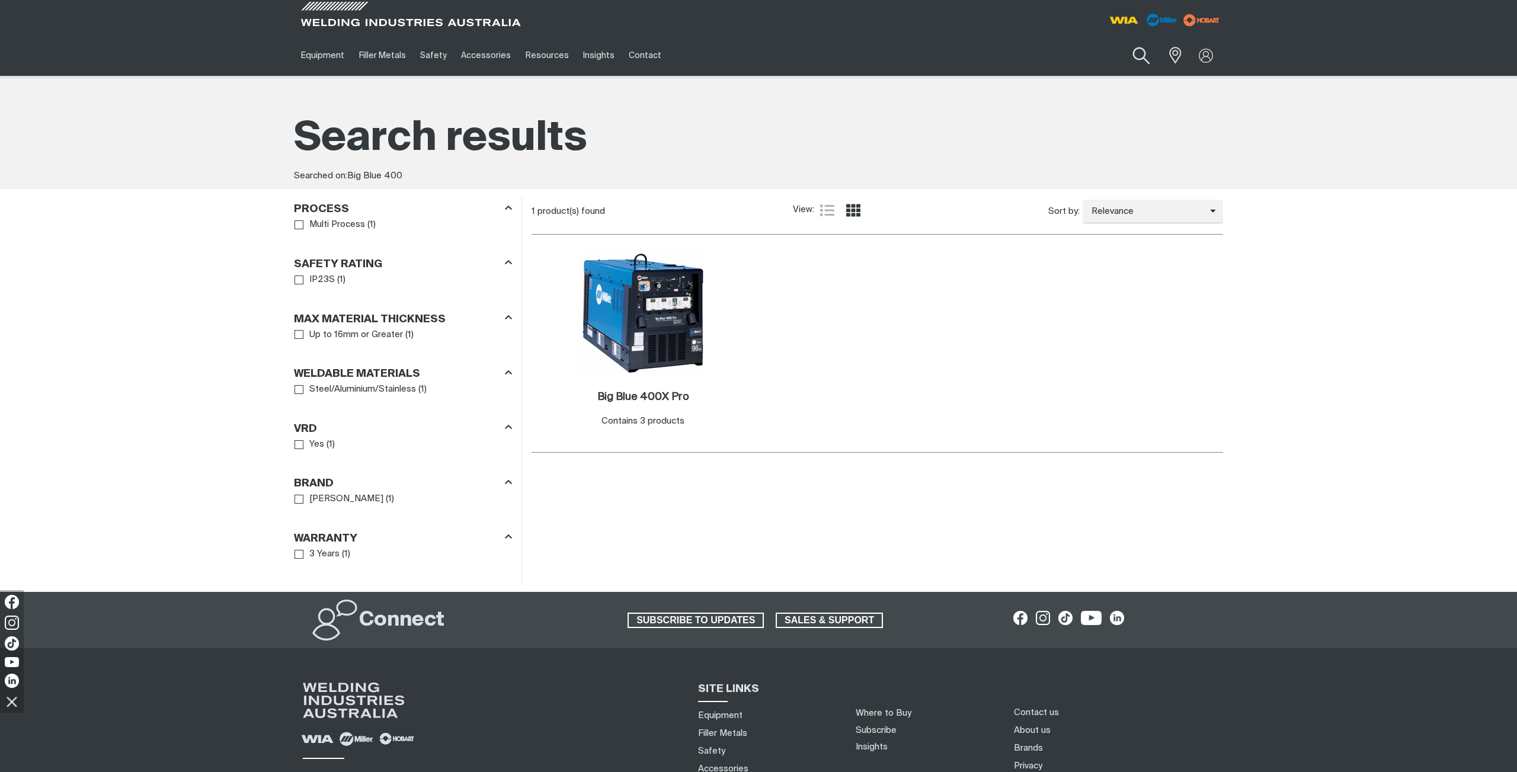
click at [1132, 56] on button "Search products" at bounding box center [1142, 56] width 48 height 34
click at [1028, 54] on input "Big Blue 400" at bounding box center [1070, 55] width 183 height 27
type input "Big Blue 800"
click at [1121, 41] on button "Search products" at bounding box center [1141, 55] width 40 height 28
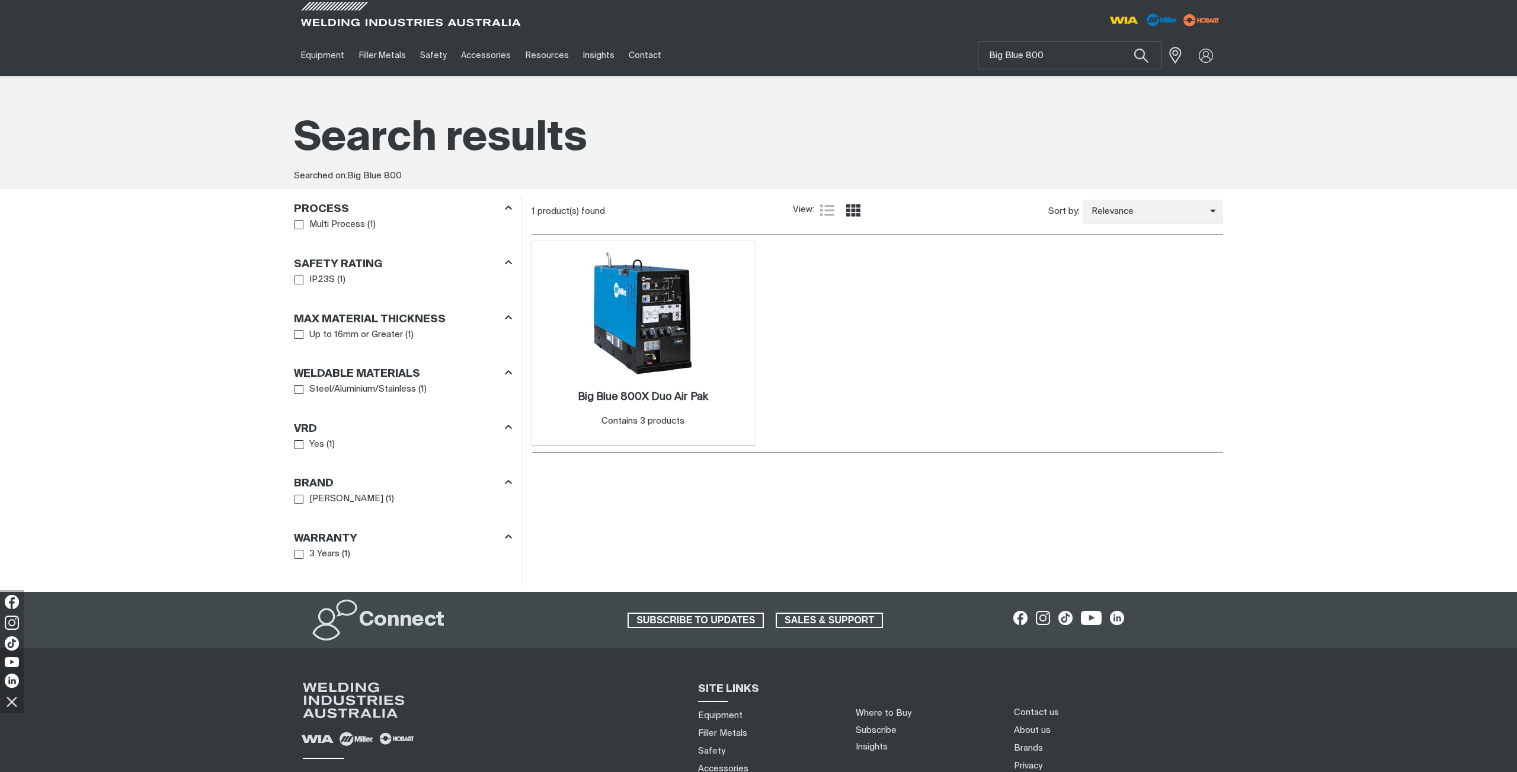
click at [666, 306] on img at bounding box center [643, 313] width 127 height 127
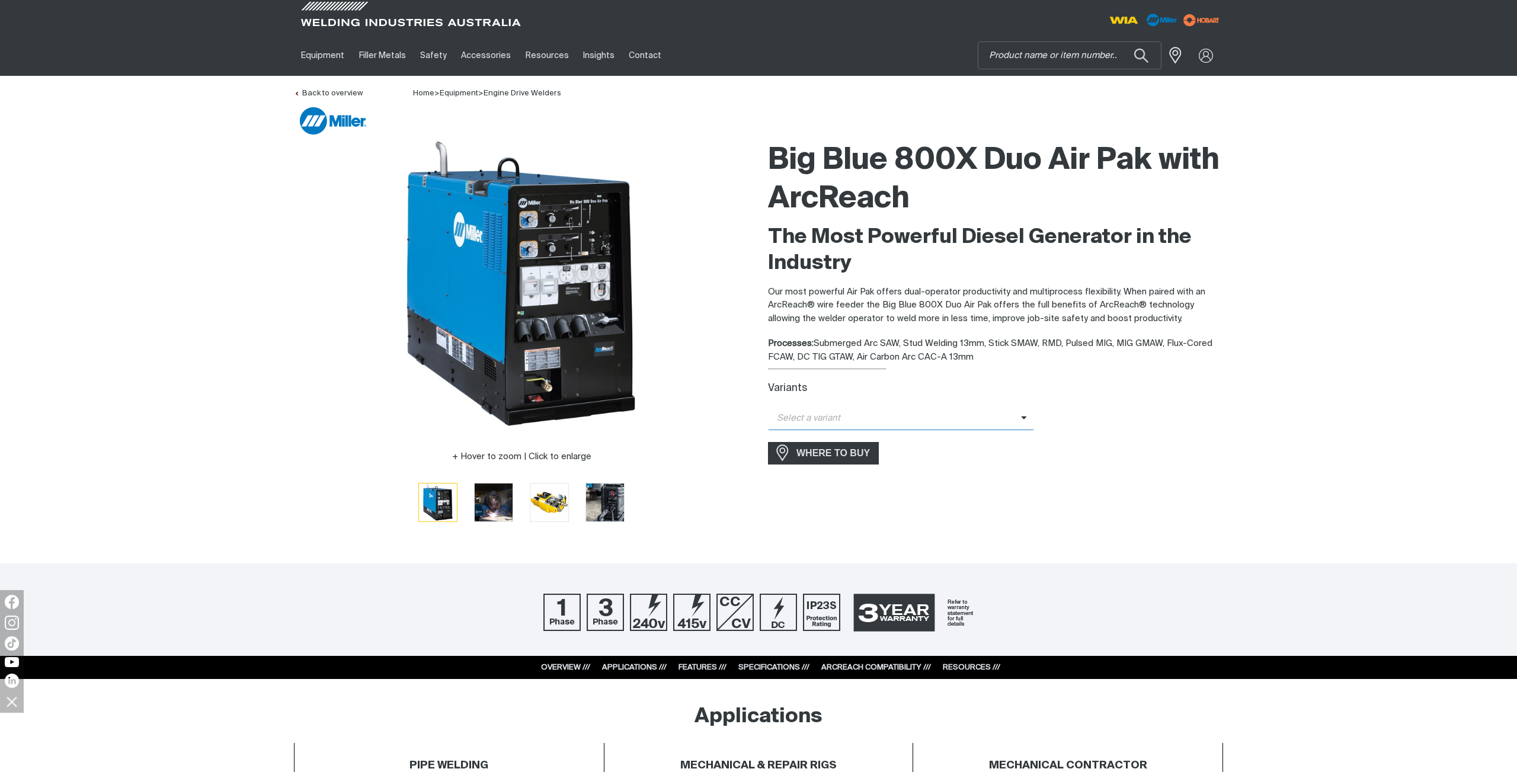
click at [880, 425] on span "Select a variant" at bounding box center [894, 419] width 253 height 14
click at [882, 437] on span "Big Blue 800X Duo Air Pak ArcReach" at bounding box center [901, 439] width 266 height 18
drag, startPoint x: 807, startPoint y: 387, endPoint x: 855, endPoint y: 385, distance: 48.7
click at [856, 385] on div "Item No. MR907763-1" at bounding box center [995, 388] width 455 height 14
copy div "MR907763-1"
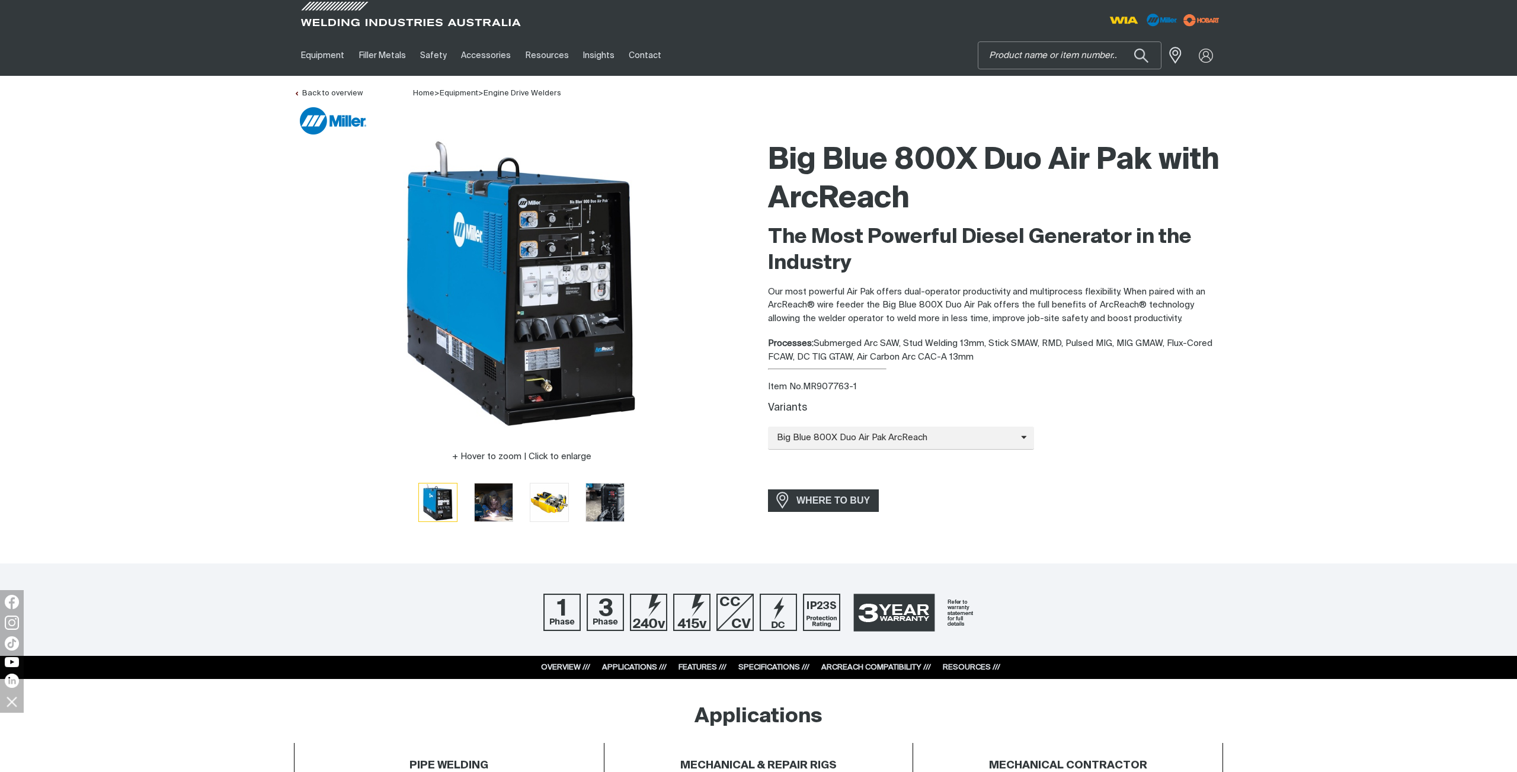
click at [1044, 52] on input "Search" at bounding box center [1070, 55] width 183 height 27
type input "Stick tig rEMOTE"
click at [1121, 41] on button "Search products" at bounding box center [1141, 55] width 40 height 28
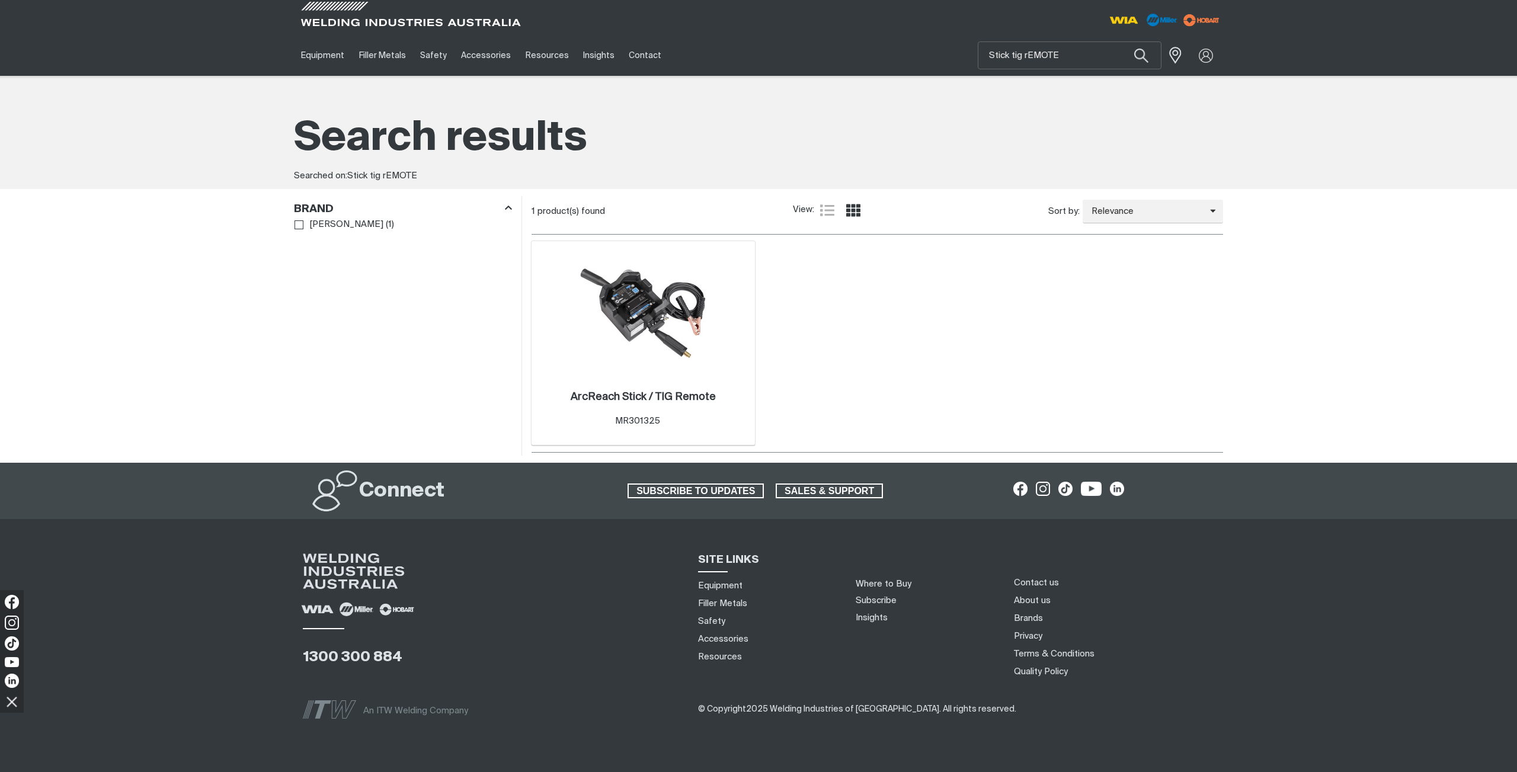
click at [653, 283] on img at bounding box center [643, 313] width 127 height 127
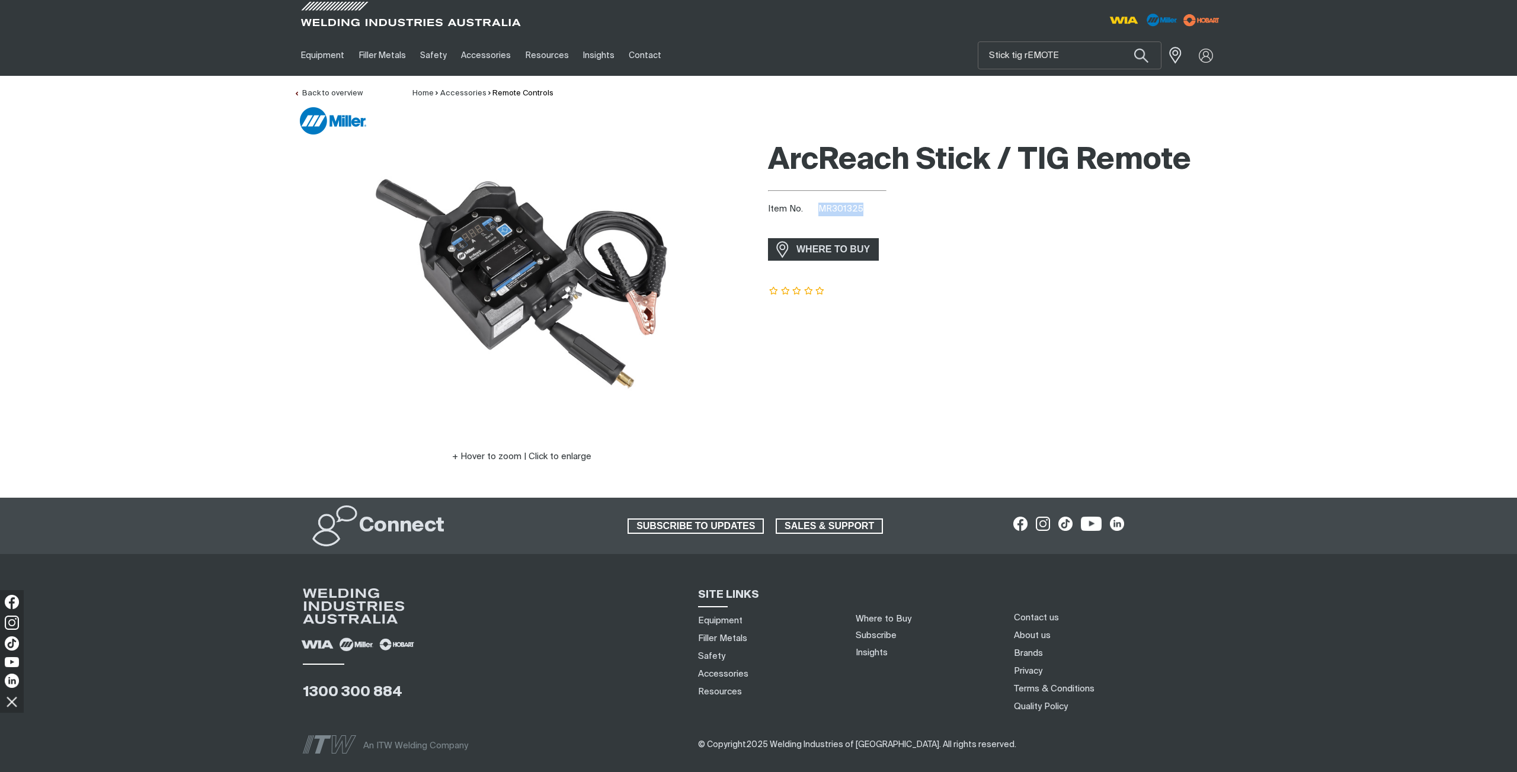
drag, startPoint x: 821, startPoint y: 207, endPoint x: 860, endPoint y: 213, distance: 39.5
click at [861, 207] on span "MR301325" at bounding box center [840, 208] width 45 height 9
copy span "MR301325"
